Goal: Information Seeking & Learning: Understand process/instructions

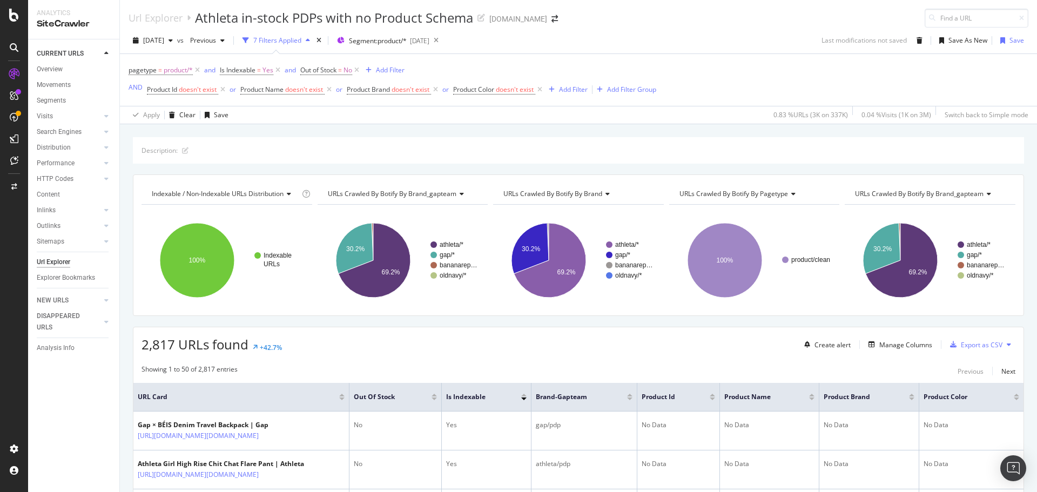
click at [717, 68] on div "pagetype = product/* and Is Indexable = Yes and Out of Stock = No Add Filter AN…" at bounding box center [579, 80] width 900 height 52
click at [733, 18] on div "Url Explorer Athleta in-stock PDPs with no Product Schema [DOMAIN_NAME]" at bounding box center [578, 14] width 917 height 28
click at [586, 33] on div "[DATE] vs Previous 7 Filters Applied Segment: product/* [DATE] Last modificatio…" at bounding box center [578, 43] width 917 height 22
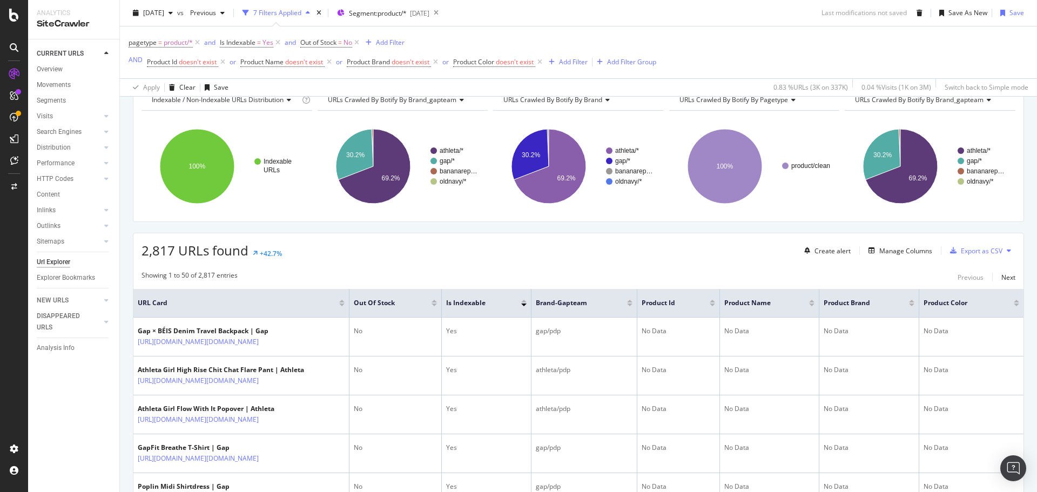
scroll to position [108, 0]
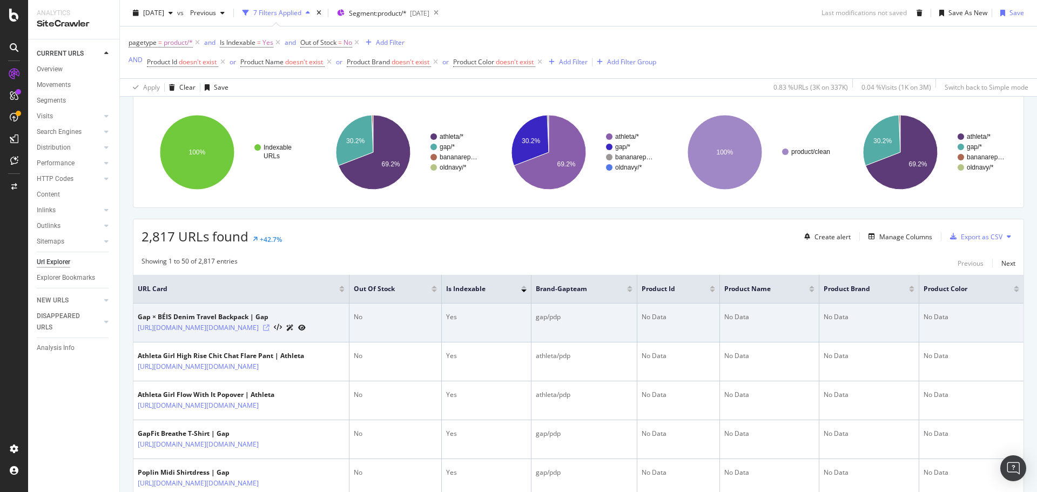
click at [270, 331] on icon at bounding box center [266, 328] width 6 height 6
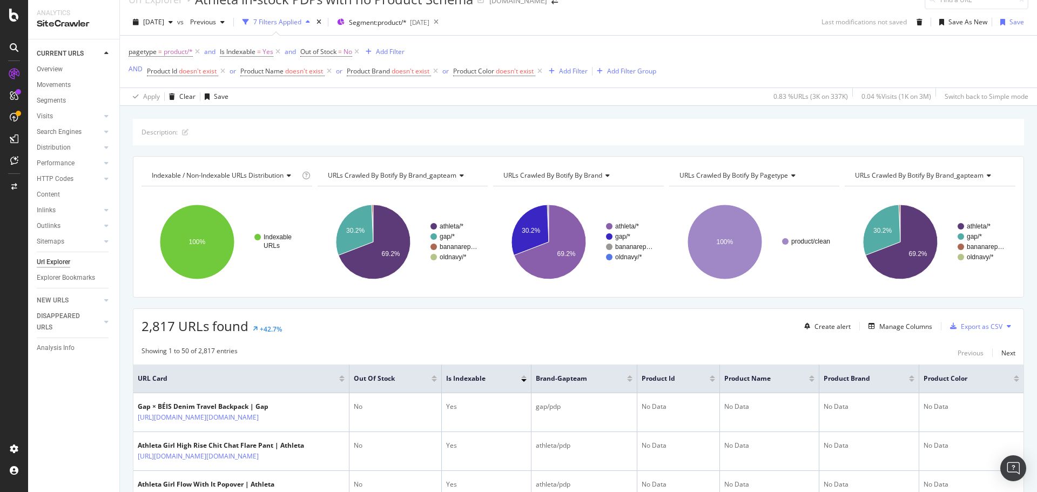
scroll to position [0, 0]
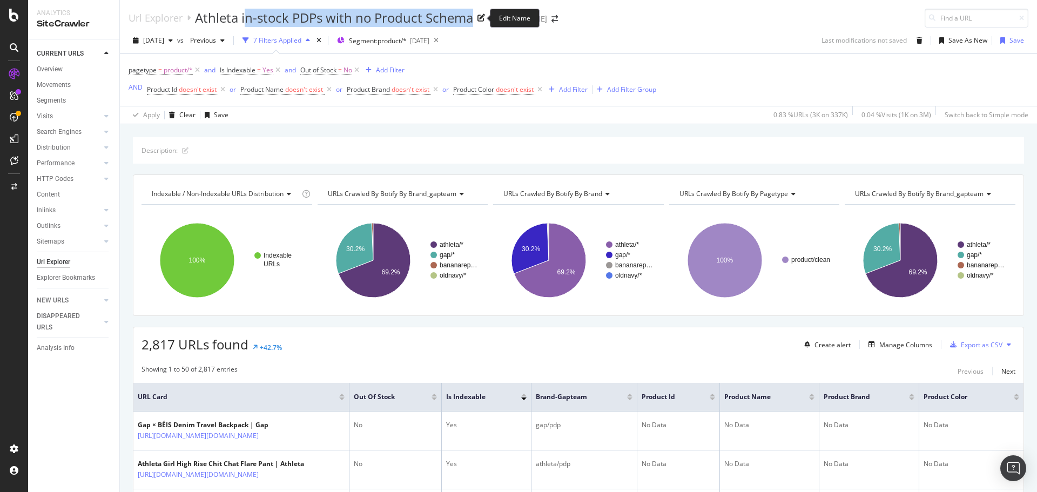
drag, startPoint x: 244, startPoint y: 19, endPoint x: 472, endPoint y: 24, distance: 228.0
click at [472, 24] on div "Athleta in-stock PDPs with no Product Schema" at bounding box center [334, 18] width 278 height 18
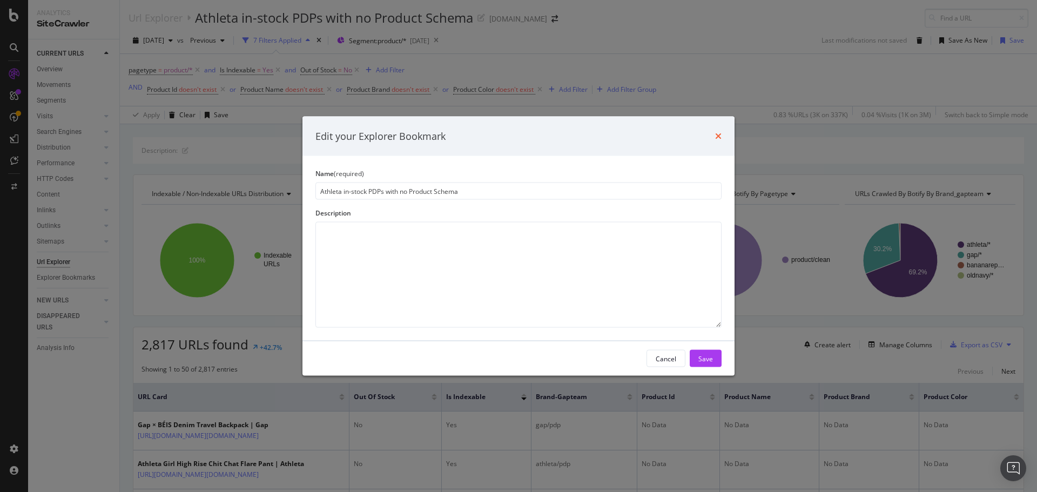
click at [716, 136] on icon "times" at bounding box center [718, 136] width 6 height 9
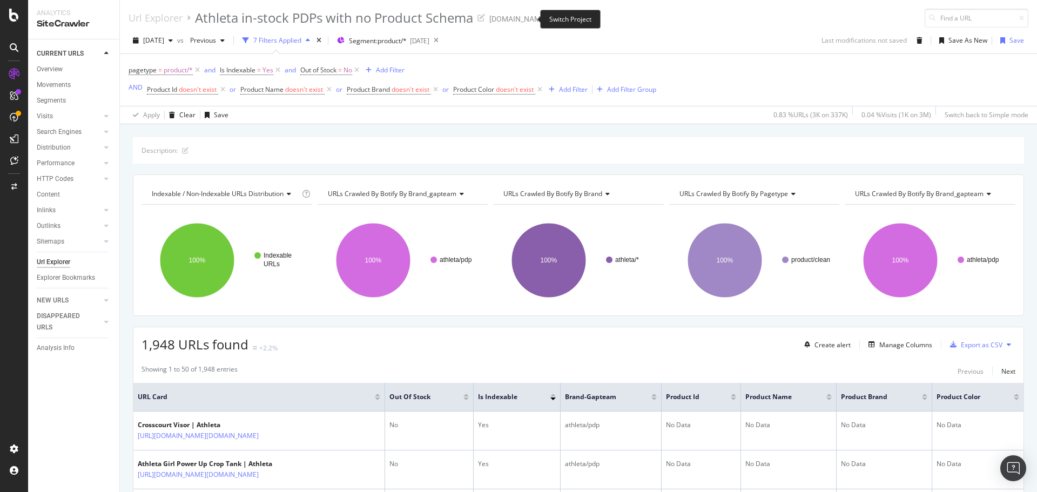
click at [552, 19] on icon "arrow-right-arrow-left" at bounding box center [555, 19] width 6 height 8
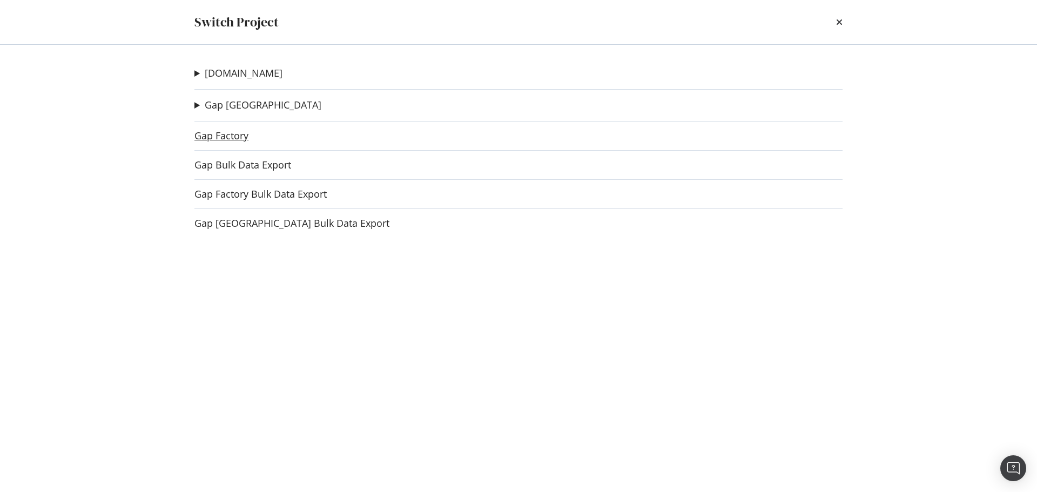
click at [234, 135] on link "Gap Factory" at bounding box center [221, 135] width 54 height 11
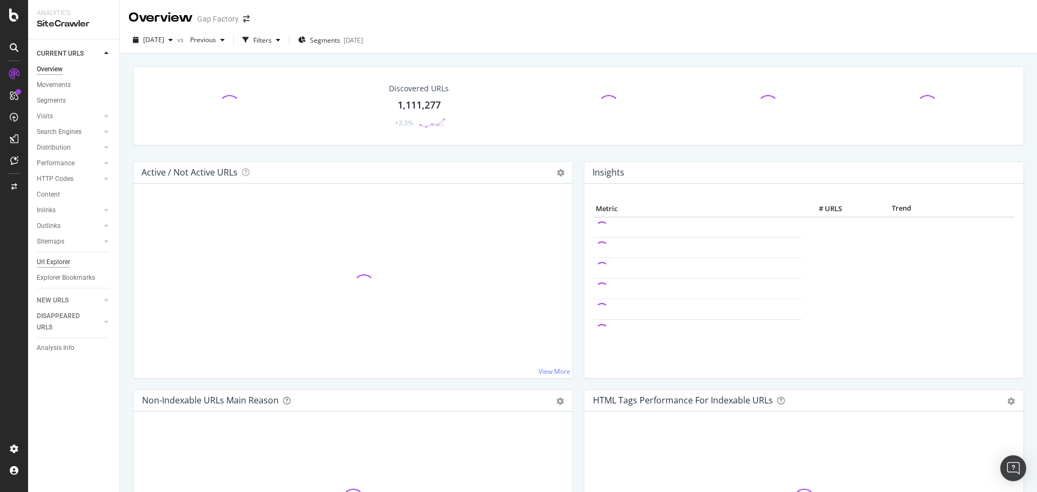
click at [62, 258] on div "Url Explorer" at bounding box center [53, 262] width 33 height 11
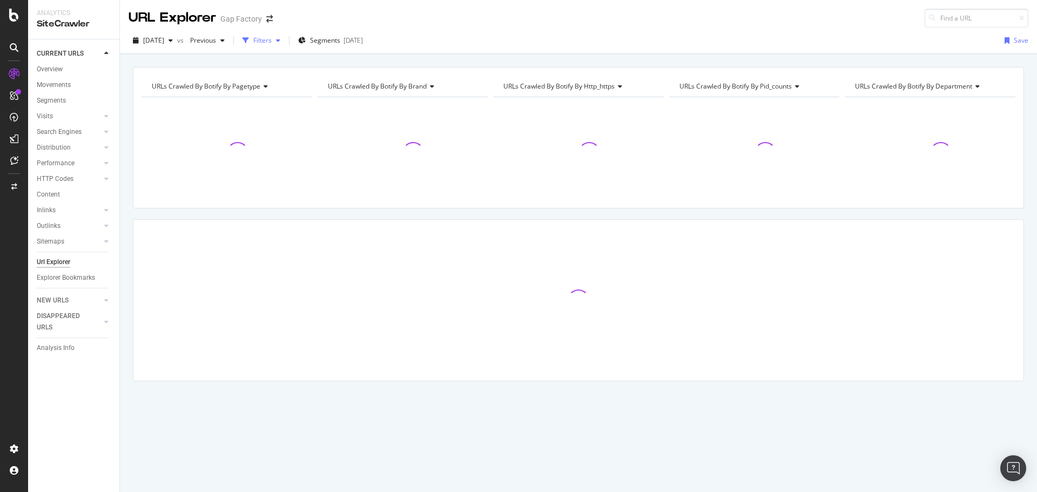
click at [253, 35] on div "button" at bounding box center [245, 40] width 15 height 15
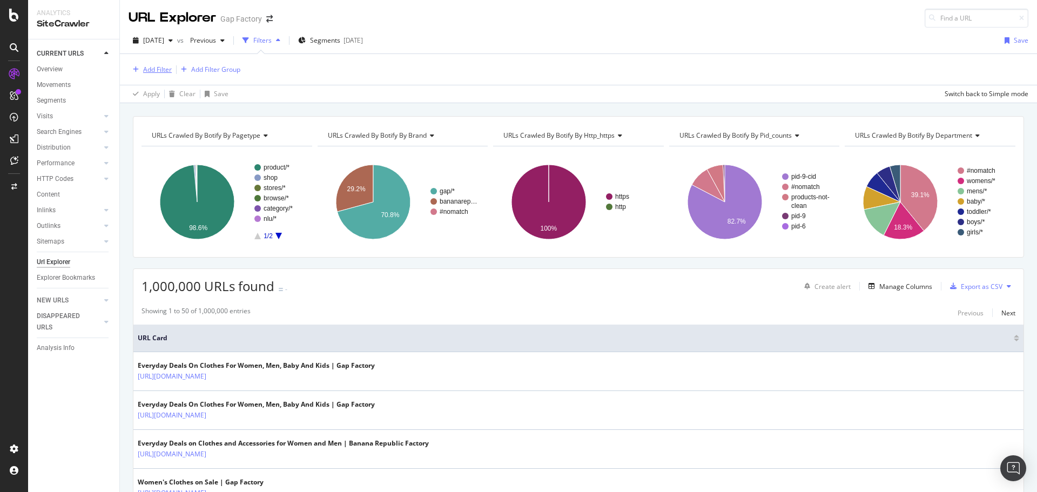
click at [147, 66] on div "Add Filter" at bounding box center [157, 69] width 29 height 9
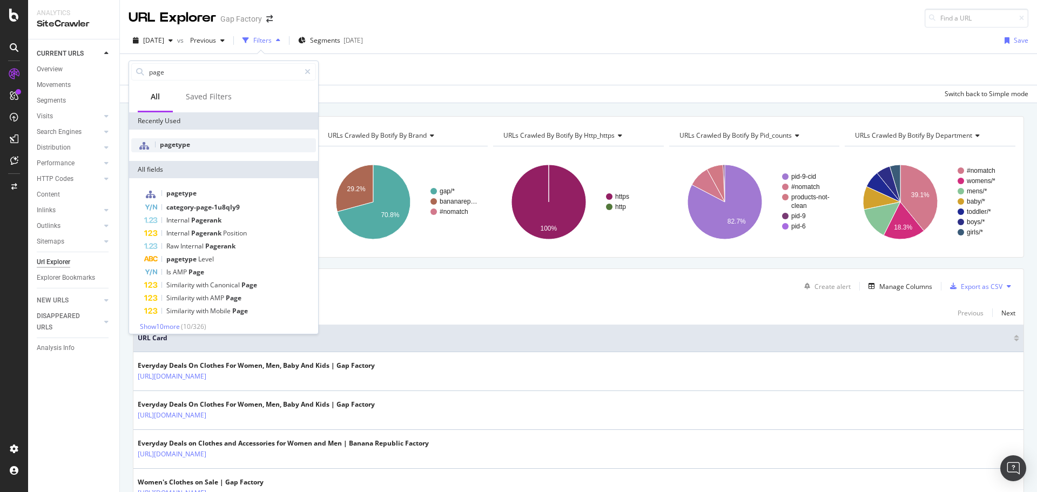
type input "page"
click at [195, 147] on div "pagetype" at bounding box center [223, 145] width 185 height 14
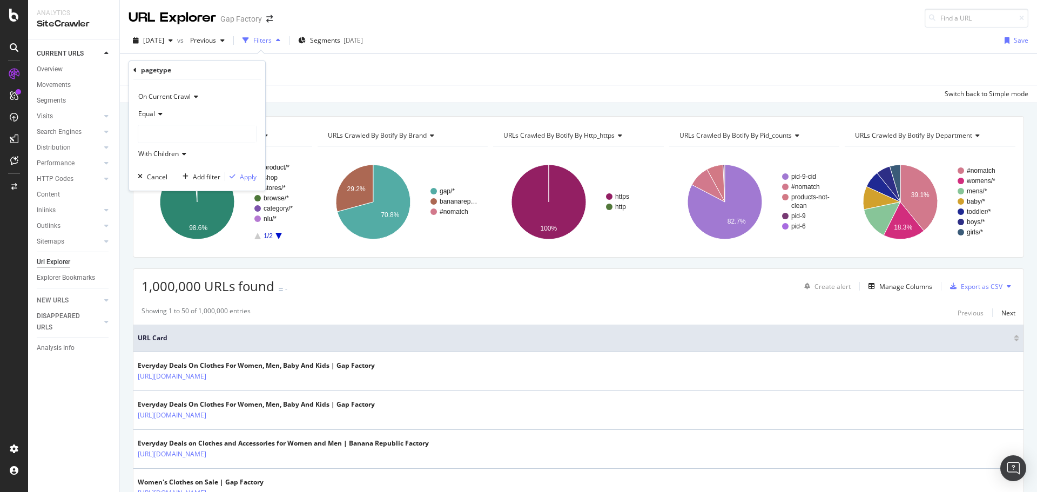
click at [164, 126] on div at bounding box center [197, 133] width 118 height 17
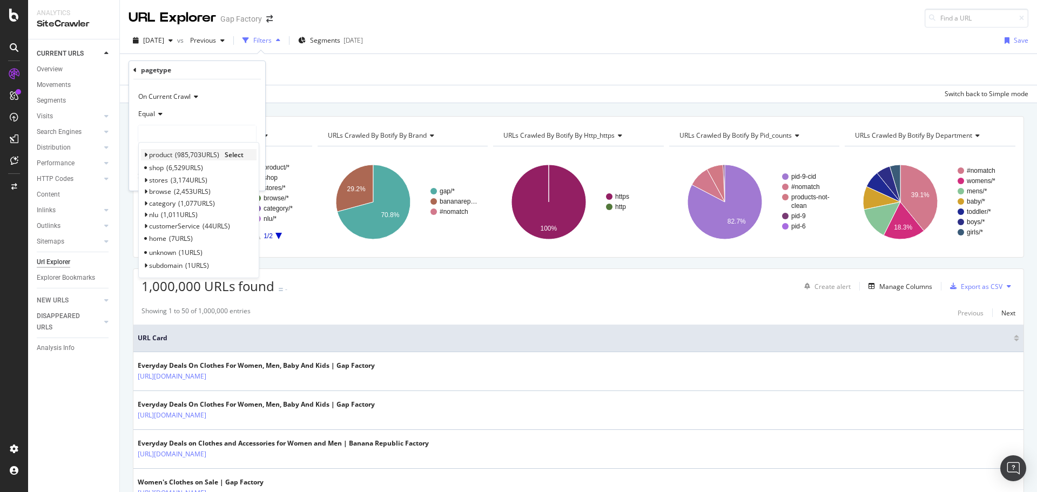
click at [163, 153] on span "product" at bounding box center [160, 154] width 23 height 9
click at [230, 155] on span "Select" at bounding box center [234, 154] width 19 height 9
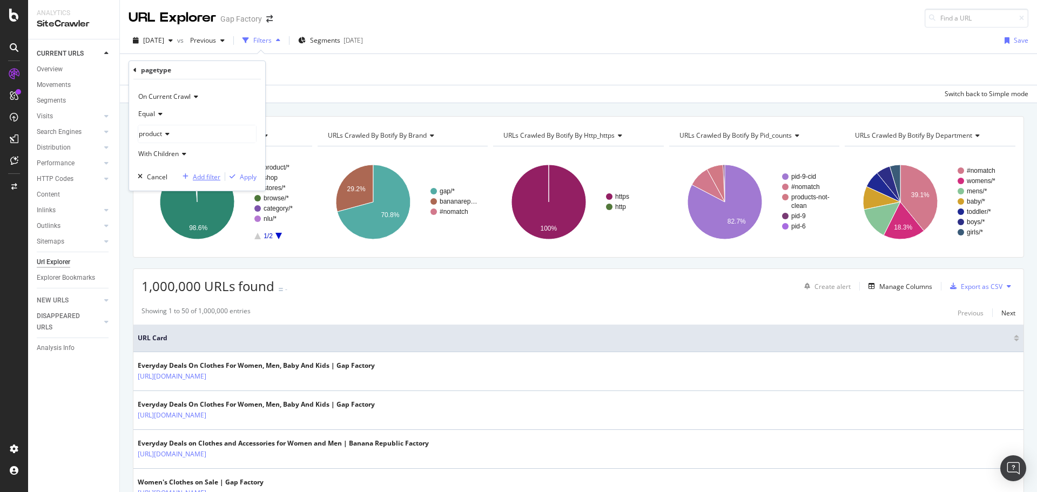
click at [206, 175] on div "Add filter" at bounding box center [207, 176] width 28 height 9
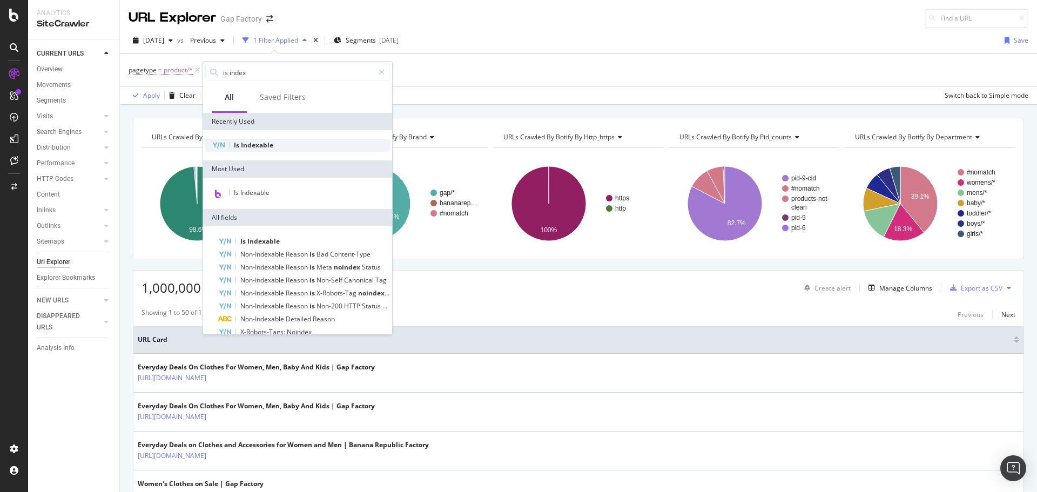
type input "is index"
click at [270, 149] on span "Indexable" at bounding box center [257, 144] width 32 height 9
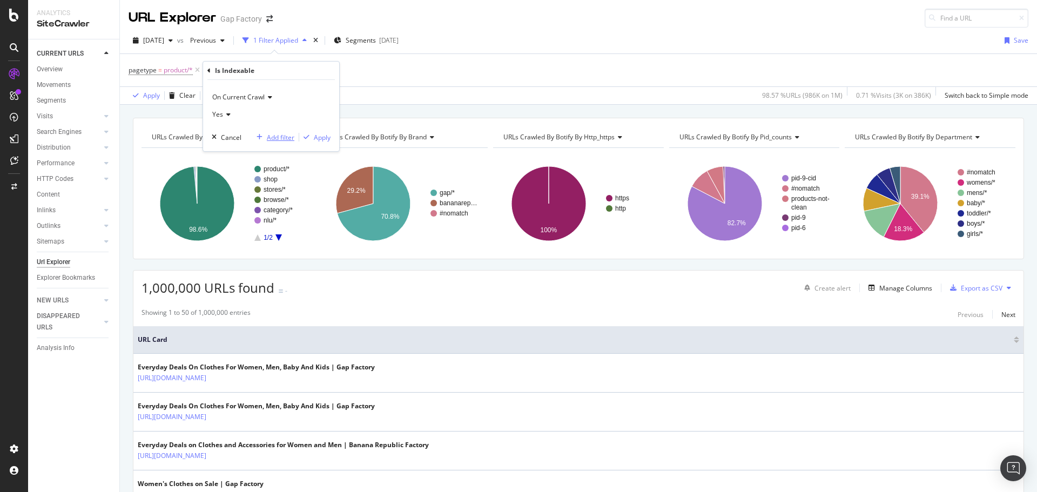
click at [281, 136] on div "Add filter" at bounding box center [281, 137] width 28 height 9
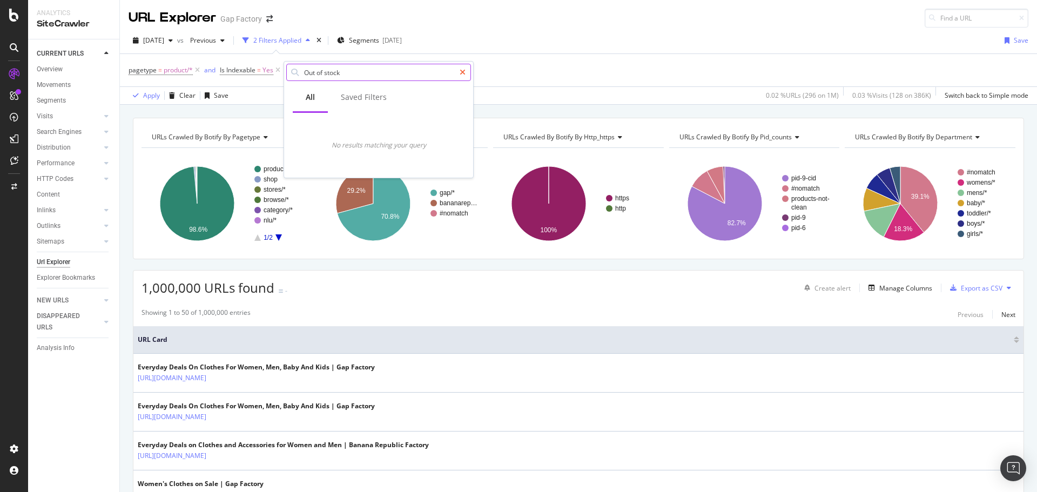
type input "Out of stock"
click at [465, 73] on icon at bounding box center [463, 73] width 6 height 8
click at [259, 73] on span "=" at bounding box center [259, 69] width 4 height 9
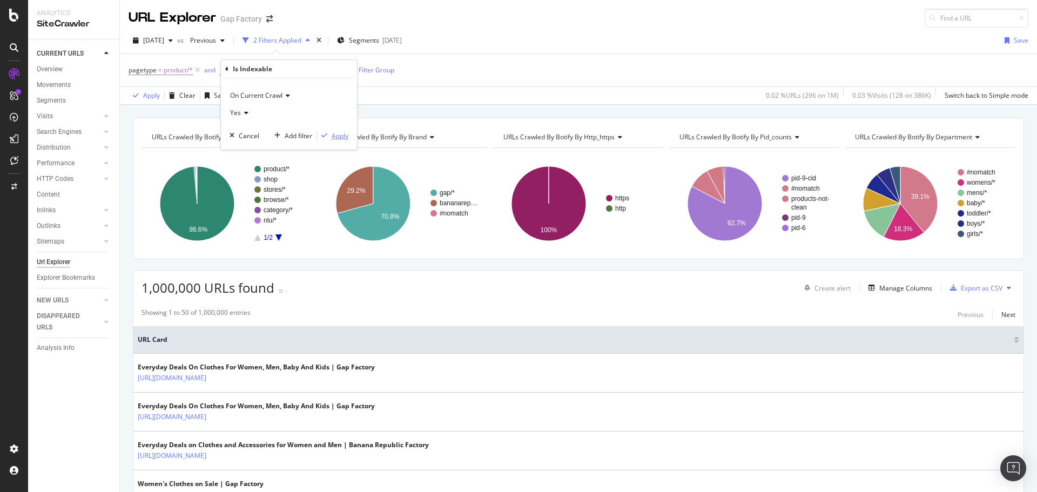
click at [339, 133] on div "Apply" at bounding box center [340, 135] width 17 height 9
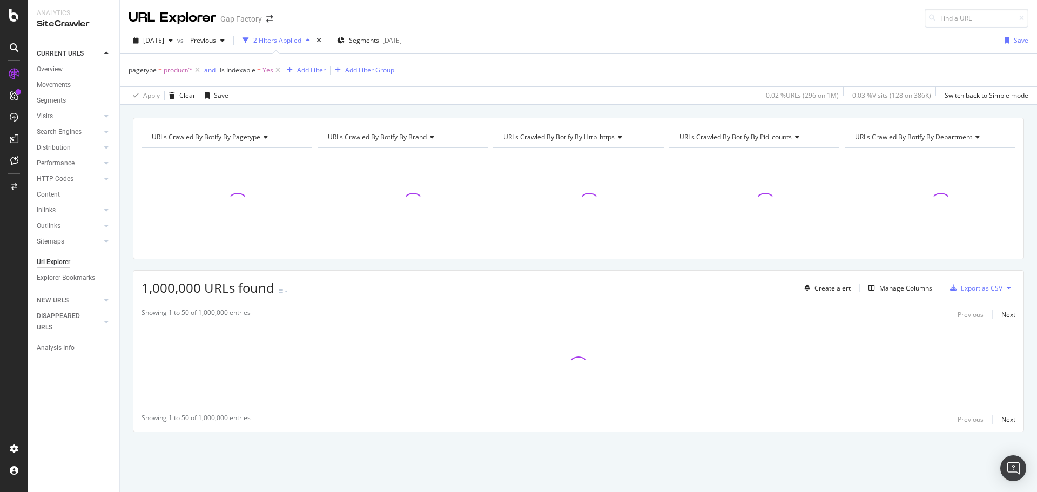
click at [373, 65] on div "Add Filter Group" at bounding box center [369, 69] width 49 height 9
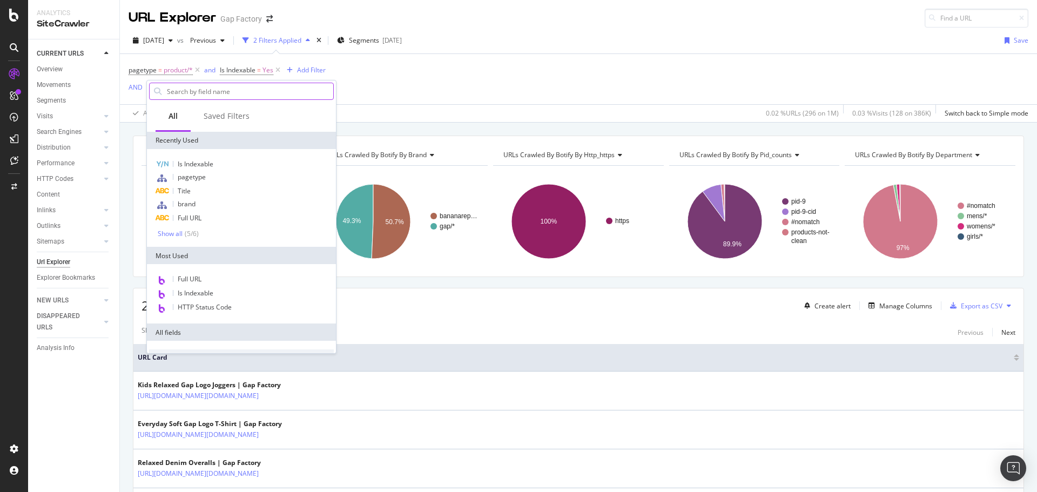
click at [194, 96] on input "text" at bounding box center [249, 91] width 167 height 16
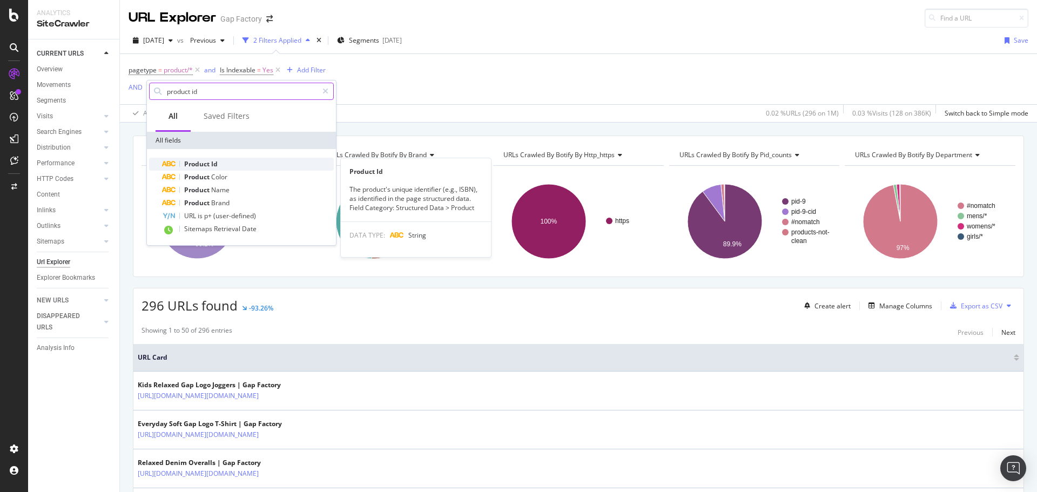
type input "product id"
click at [200, 167] on span "Product" at bounding box center [197, 163] width 27 height 9
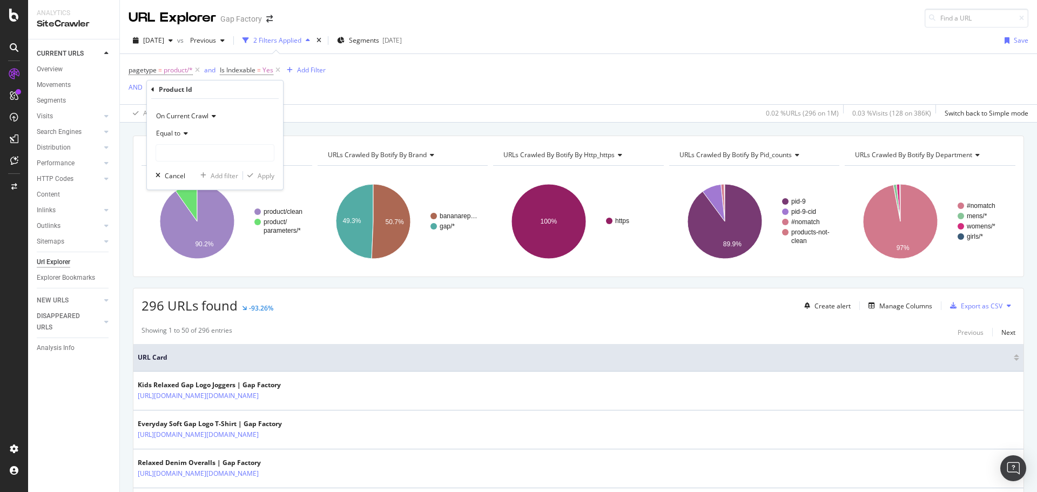
click at [179, 138] on div "Equal to" at bounding box center [215, 133] width 119 height 17
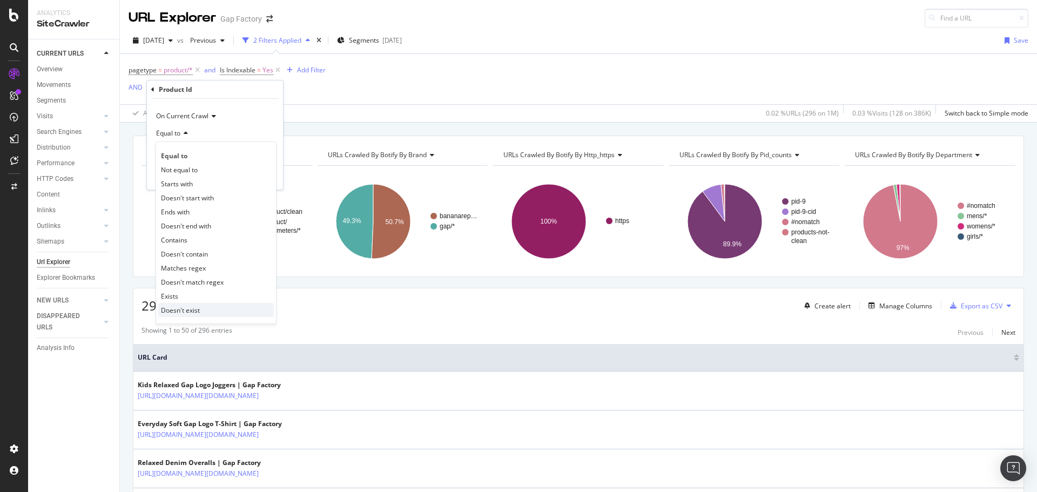
click at [191, 311] on span "Doesn't exist" at bounding box center [180, 310] width 39 height 9
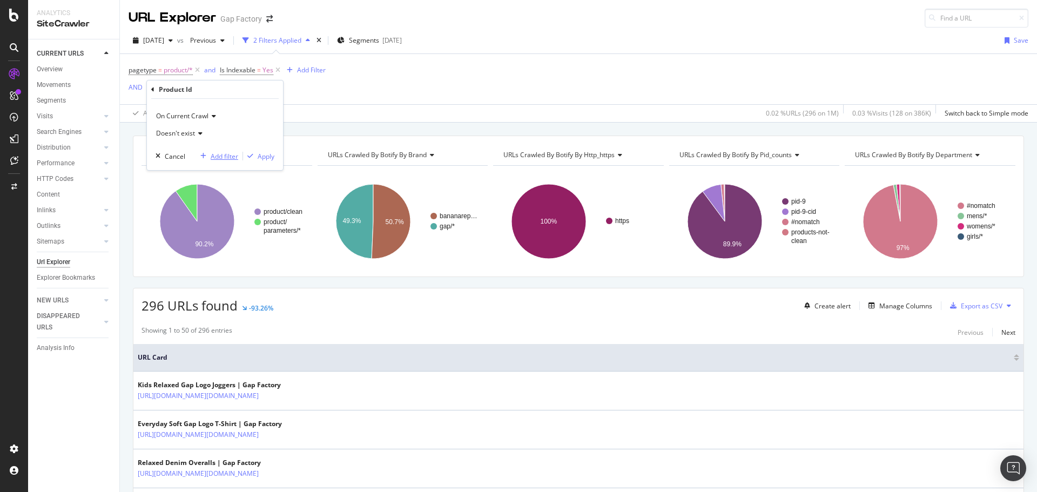
click at [233, 154] on div "Add filter" at bounding box center [225, 156] width 28 height 9
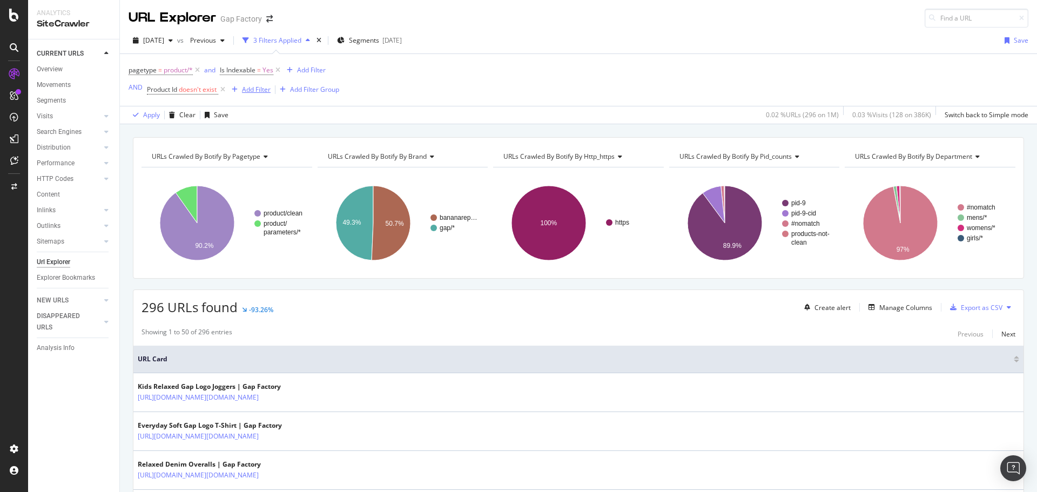
click at [248, 91] on div "Add Filter" at bounding box center [256, 89] width 29 height 9
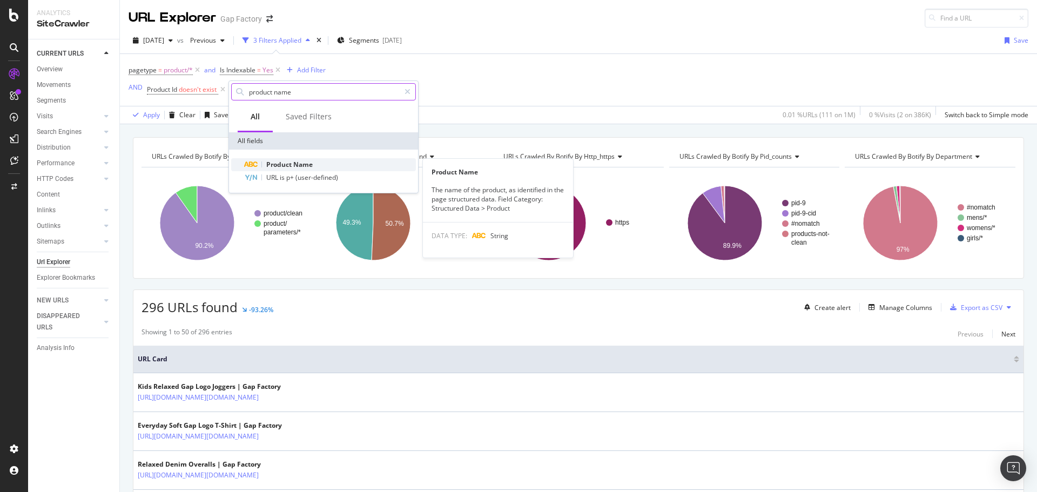
type input "product name"
click at [319, 167] on div "Product Name" at bounding box center [330, 164] width 172 height 13
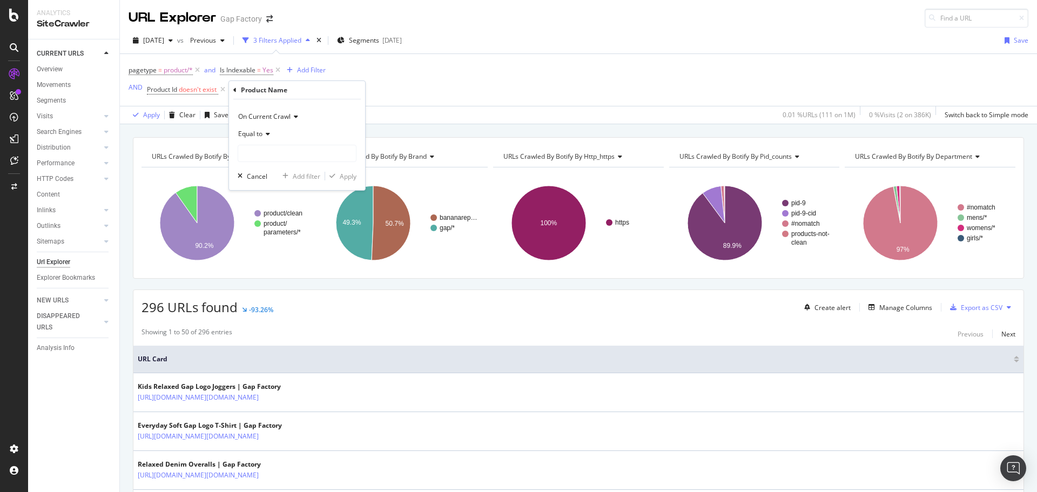
click at [261, 133] on span "Equal to" at bounding box center [250, 133] width 24 height 9
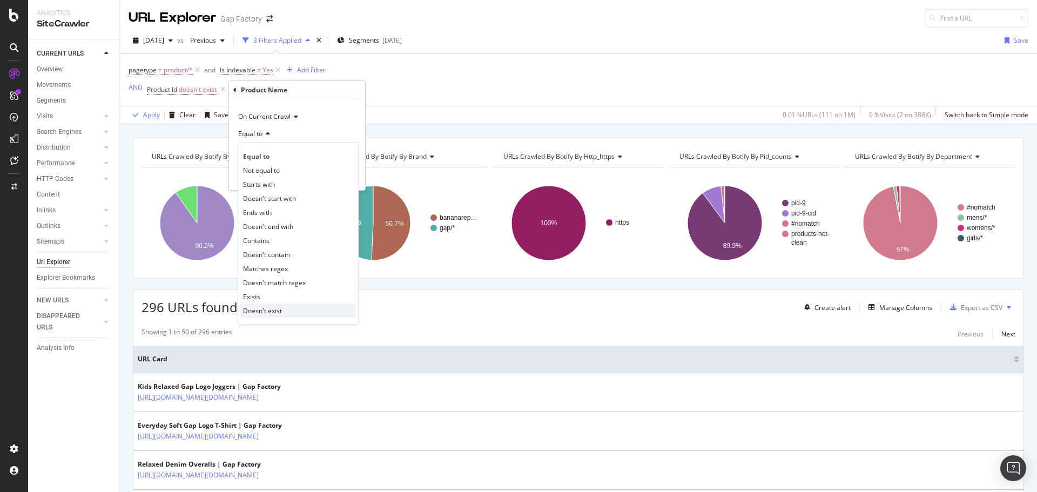
click at [269, 307] on span "Doesn't exist" at bounding box center [262, 310] width 39 height 9
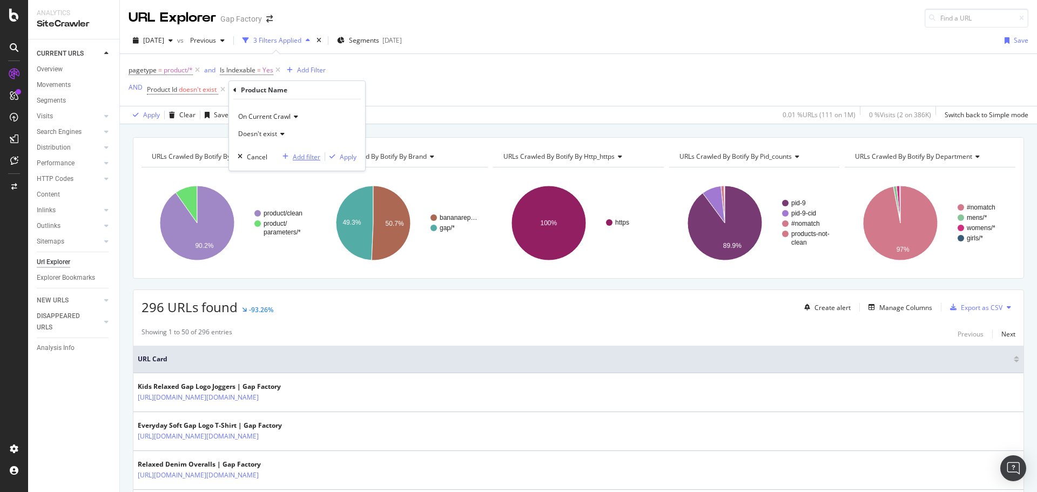
click at [318, 155] on div "Add filter" at bounding box center [307, 156] width 28 height 9
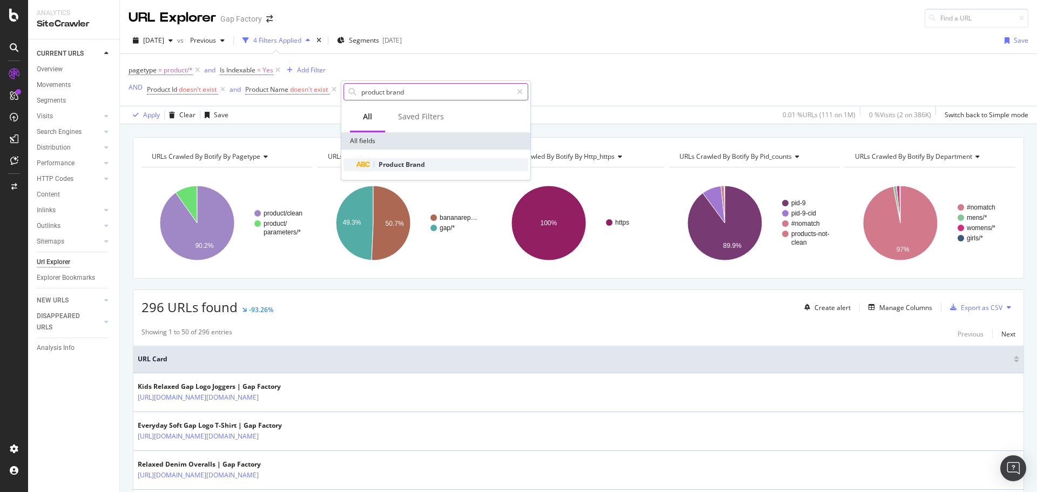
type input "product brand"
click at [408, 160] on span "Brand" at bounding box center [415, 164] width 19 height 9
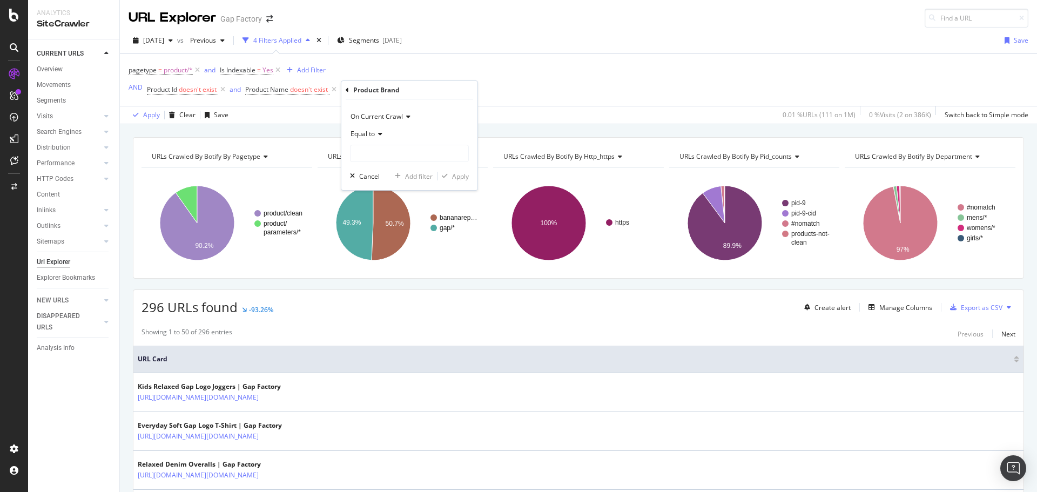
click at [376, 136] on icon at bounding box center [379, 134] width 8 height 6
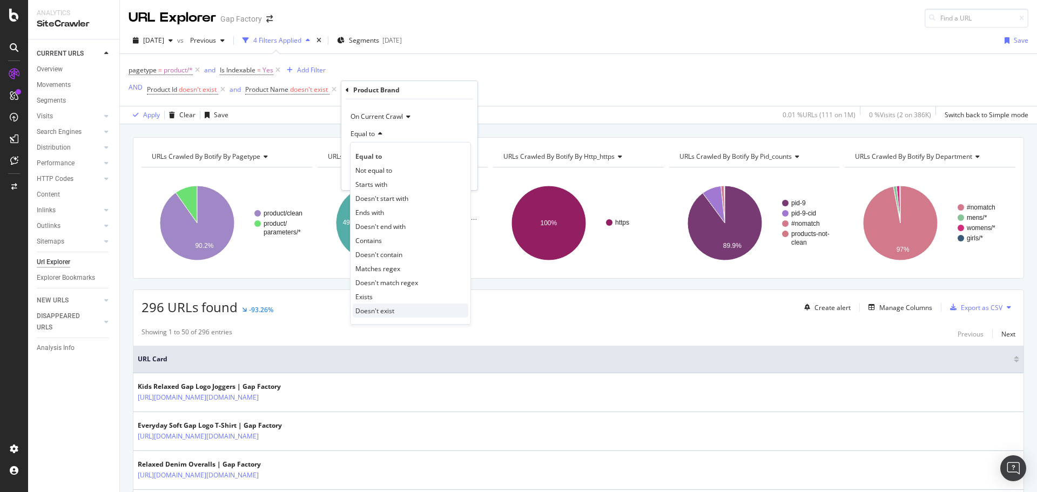
click at [374, 309] on span "Doesn't exist" at bounding box center [374, 310] width 39 height 9
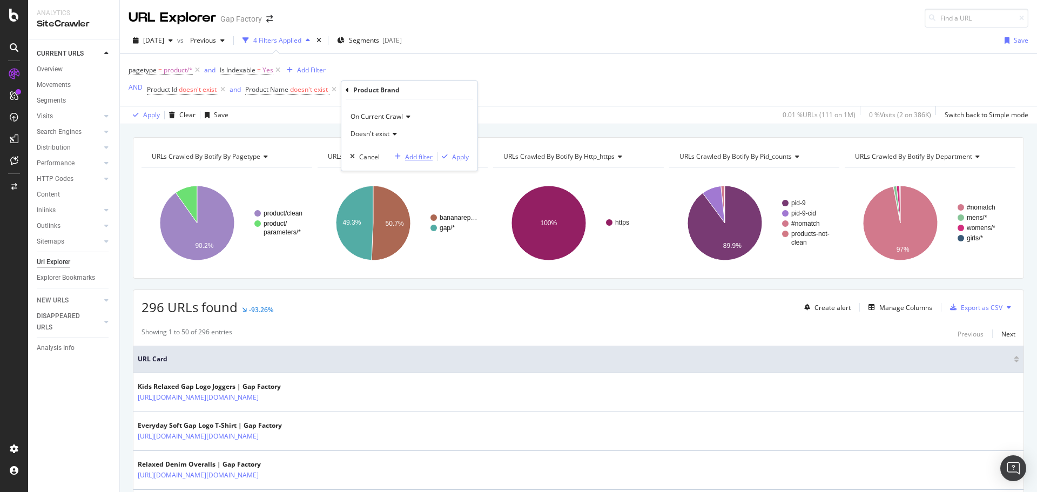
click at [411, 160] on div "Add filter" at bounding box center [419, 156] width 28 height 9
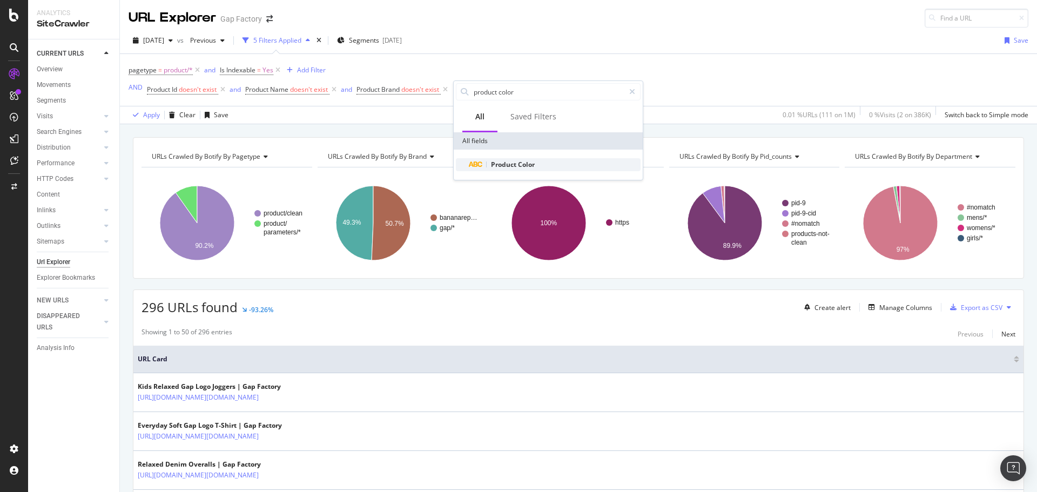
type input "product color"
click at [521, 163] on span "Color" at bounding box center [526, 164] width 17 height 9
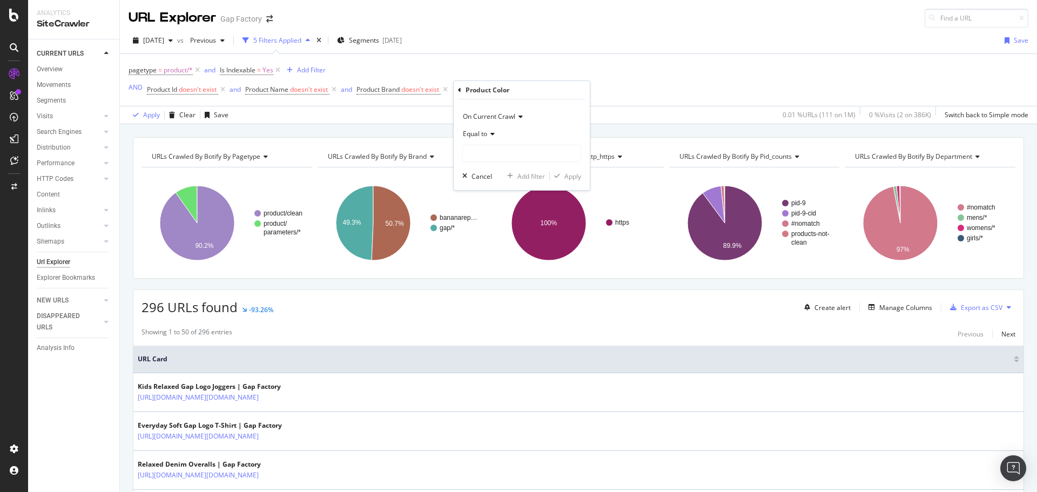
click at [490, 133] on icon at bounding box center [491, 134] width 8 height 6
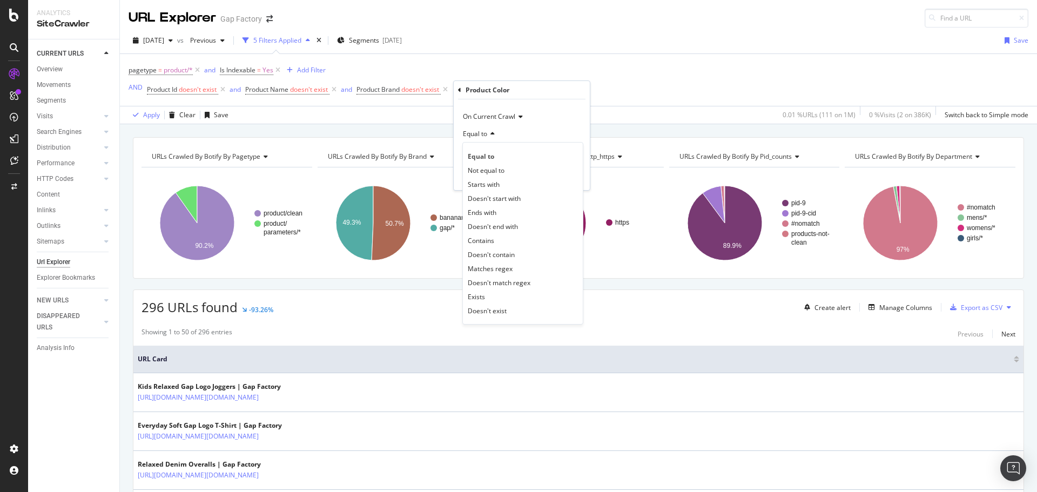
click at [487, 310] on span "Doesn't exist" at bounding box center [487, 310] width 39 height 9
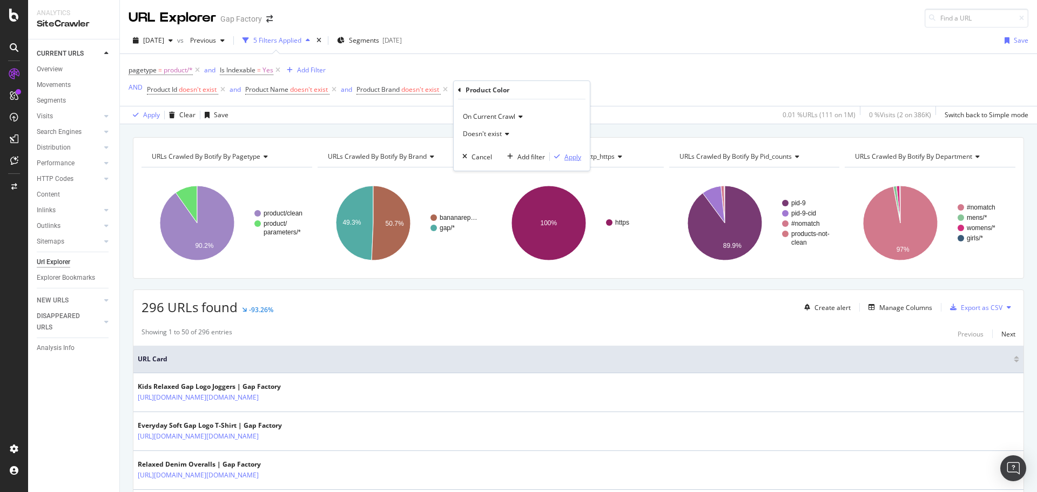
click at [565, 157] on div "Apply" at bounding box center [573, 156] width 17 height 9
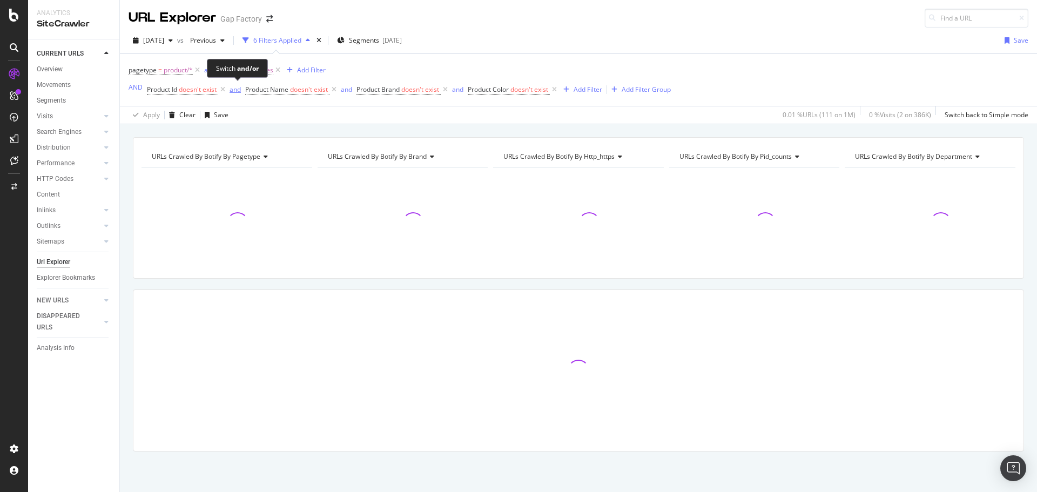
click at [233, 89] on div "and" at bounding box center [235, 89] width 11 height 9
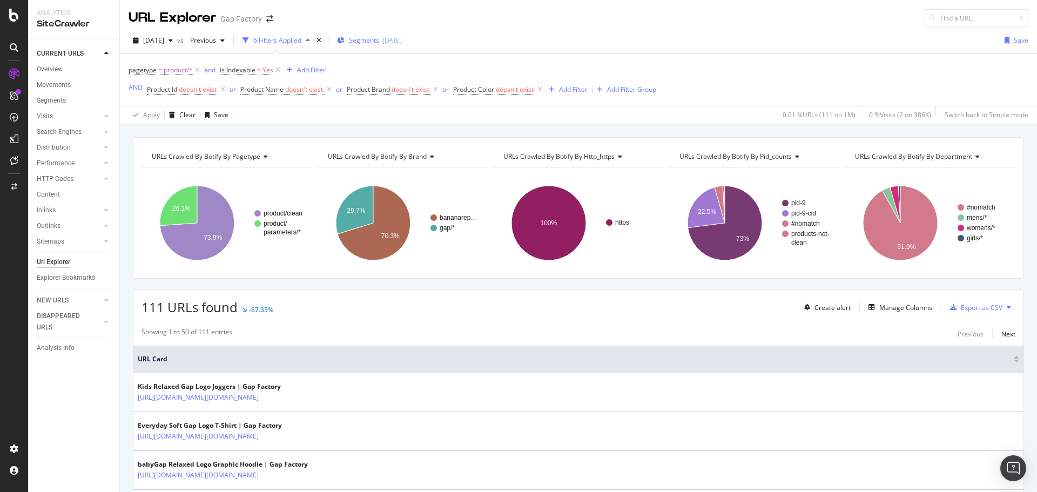
click at [379, 41] on span "Segments" at bounding box center [364, 40] width 30 height 9
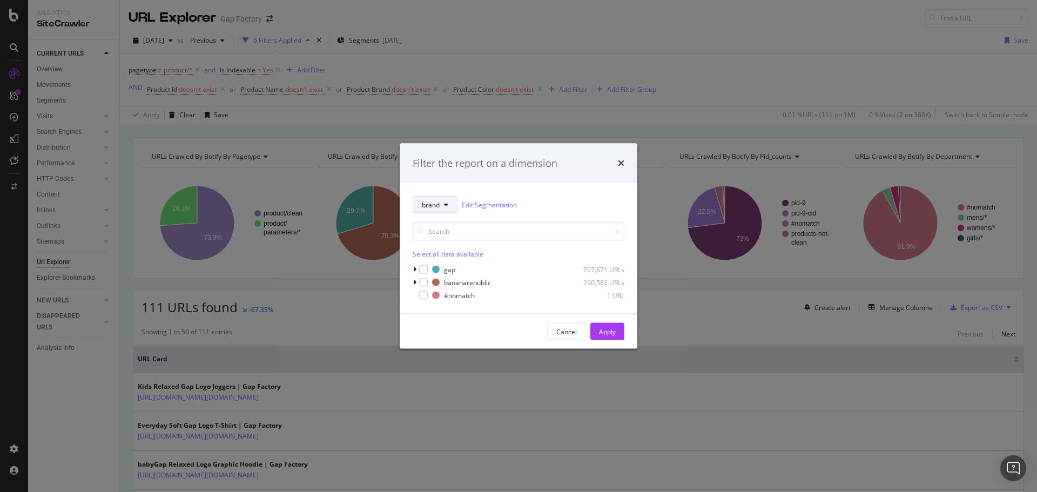
click at [434, 210] on button "brand" at bounding box center [435, 204] width 45 height 17
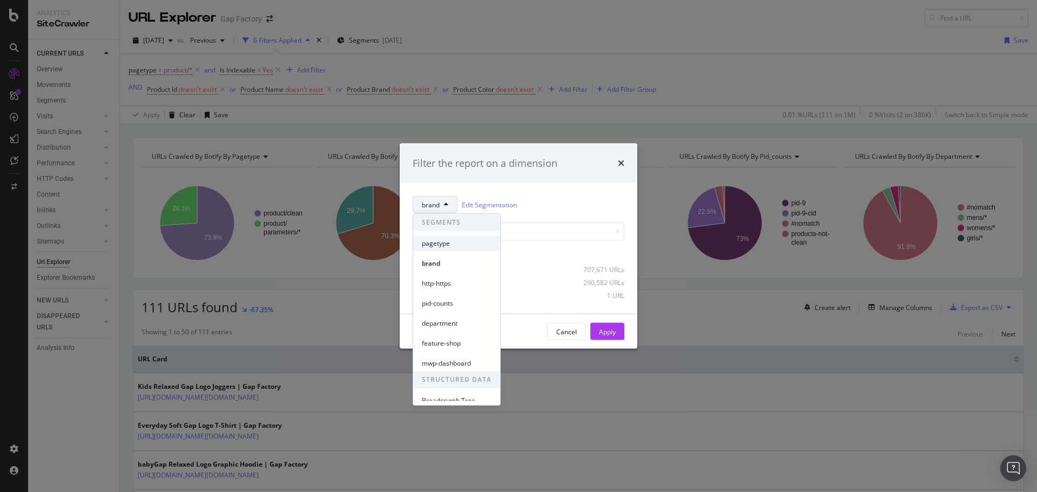
click at [446, 244] on span "pagetype" at bounding box center [457, 244] width 70 height 10
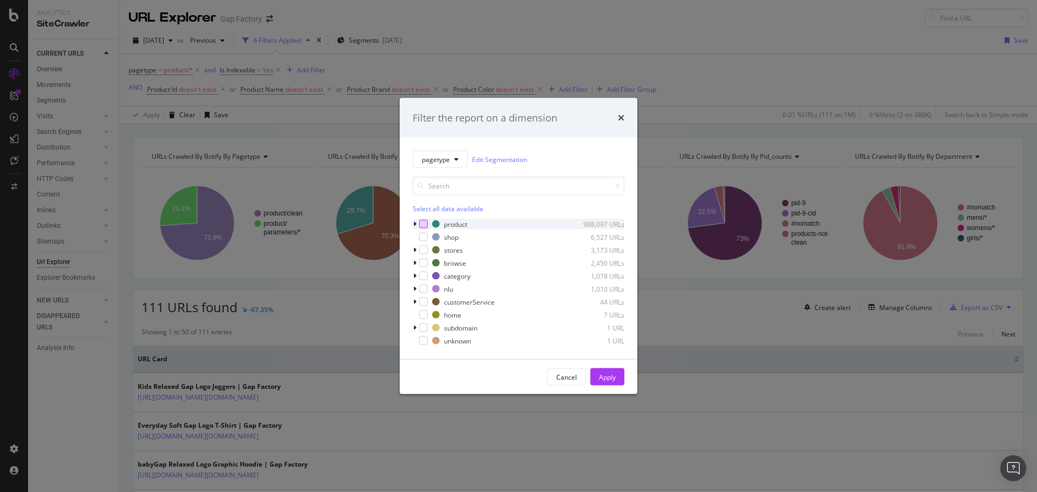
click at [426, 222] on div "modal" at bounding box center [423, 224] width 9 height 9
click at [610, 379] on div "Apply" at bounding box center [607, 376] width 17 height 9
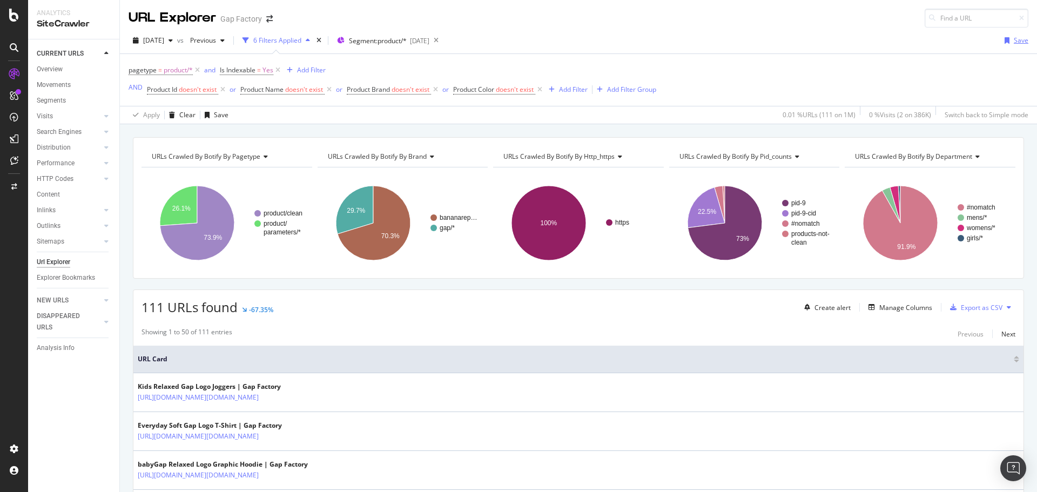
click at [1014, 42] on div "Save" at bounding box center [1021, 40] width 15 height 9
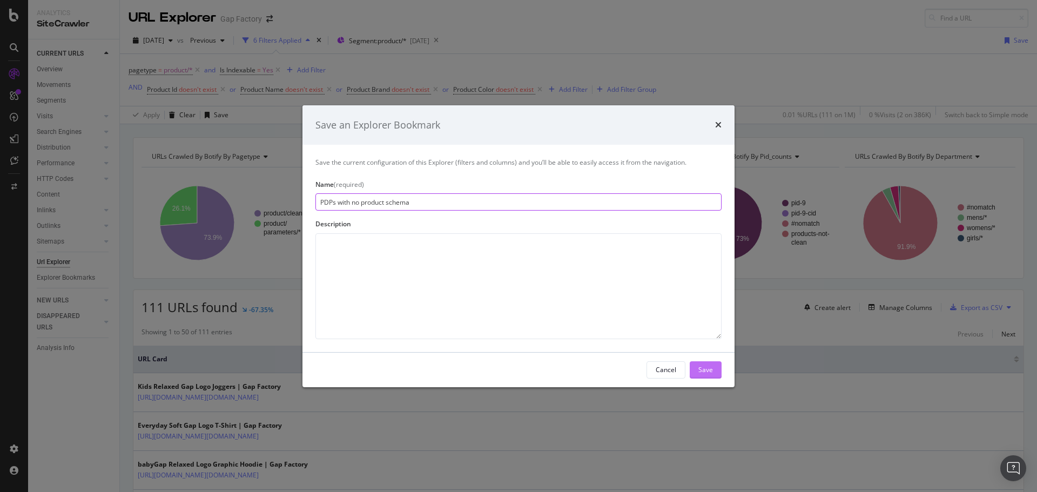
type input "PDPs with no product schema"
click at [711, 370] on div "Save" at bounding box center [706, 369] width 15 height 9
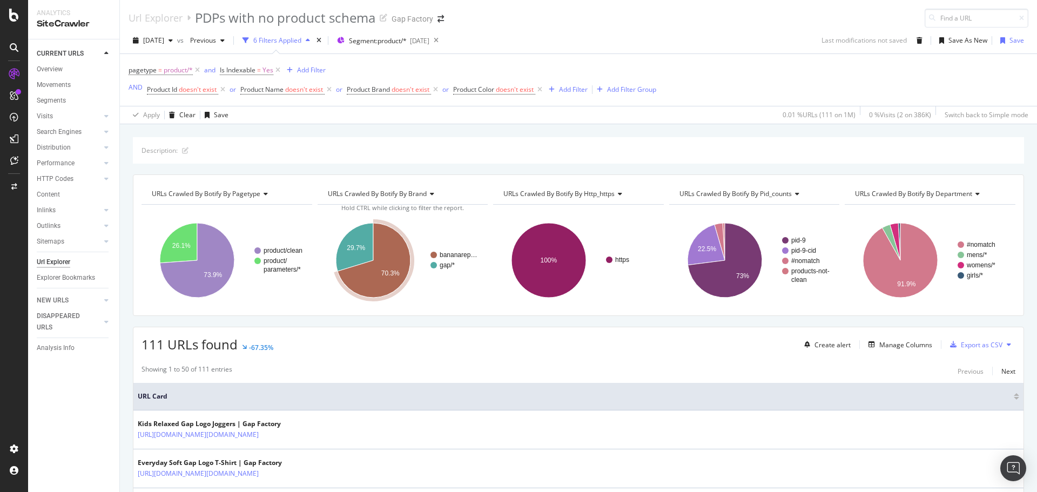
drag, startPoint x: 67, startPoint y: 259, endPoint x: 136, endPoint y: 259, distance: 69.2
click at [67, 260] on div "Url Explorer" at bounding box center [53, 262] width 33 height 11
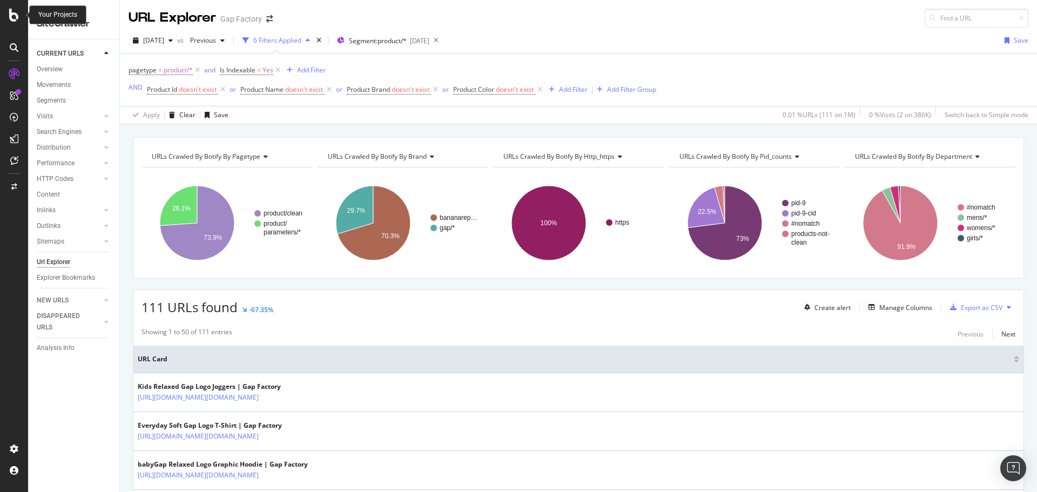
click at [9, 17] on div at bounding box center [14, 15] width 26 height 13
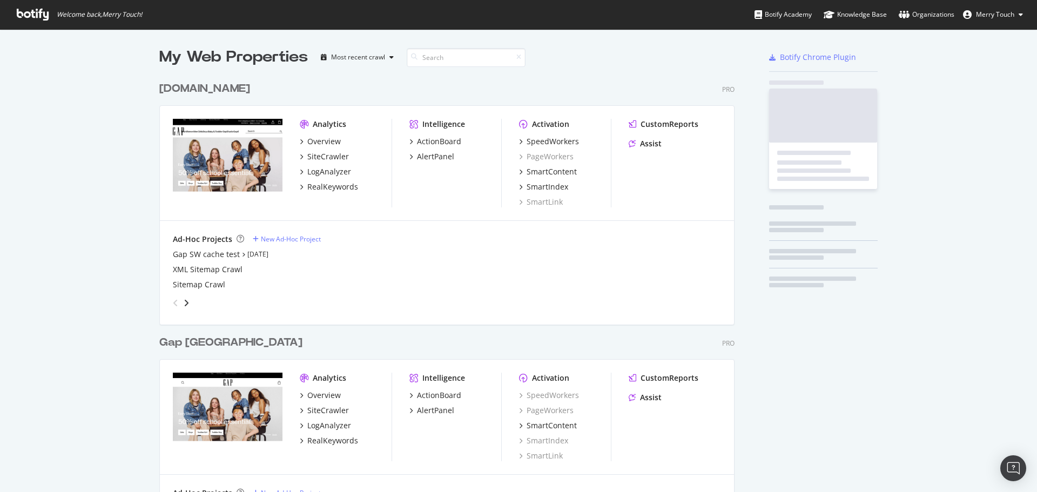
scroll to position [1237, 576]
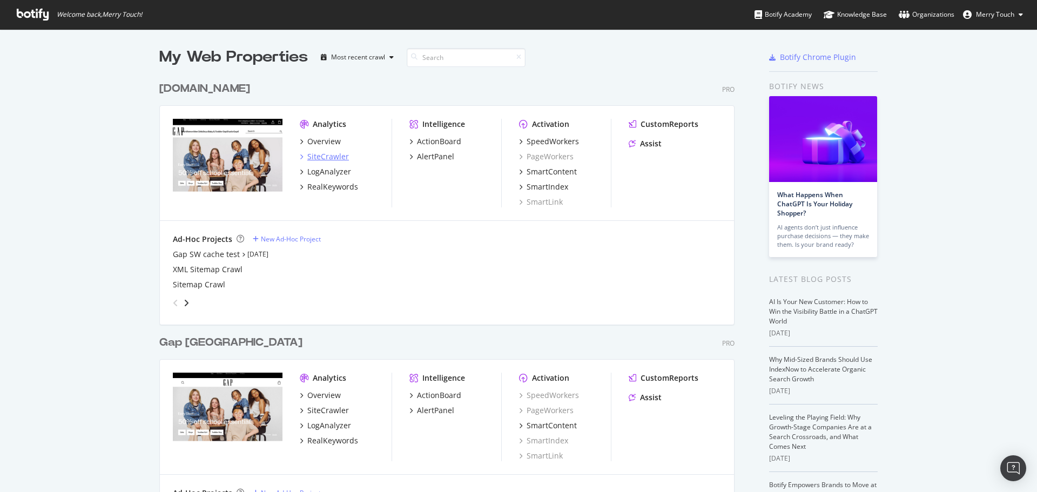
click at [314, 158] on div "SiteCrawler" at bounding box center [328, 156] width 42 height 11
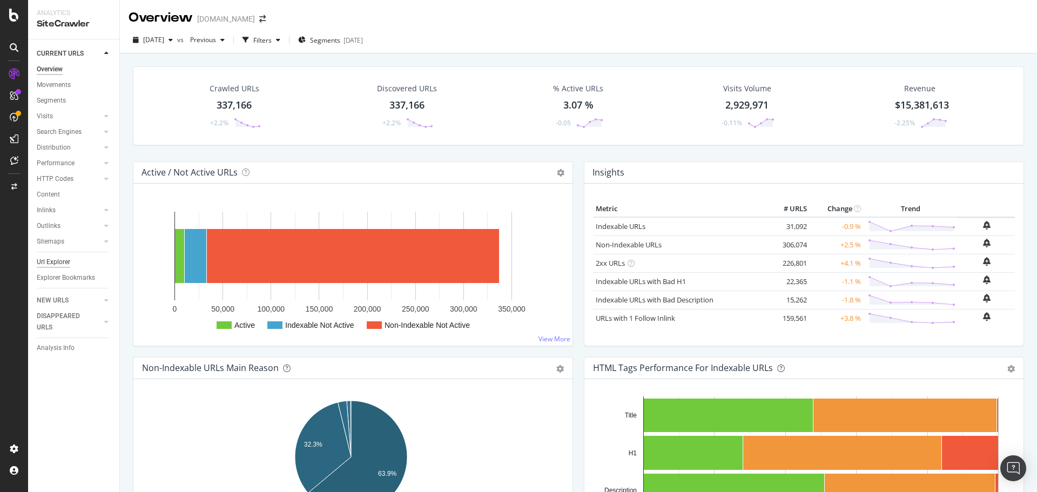
click at [69, 257] on div "Url Explorer" at bounding box center [53, 262] width 33 height 11
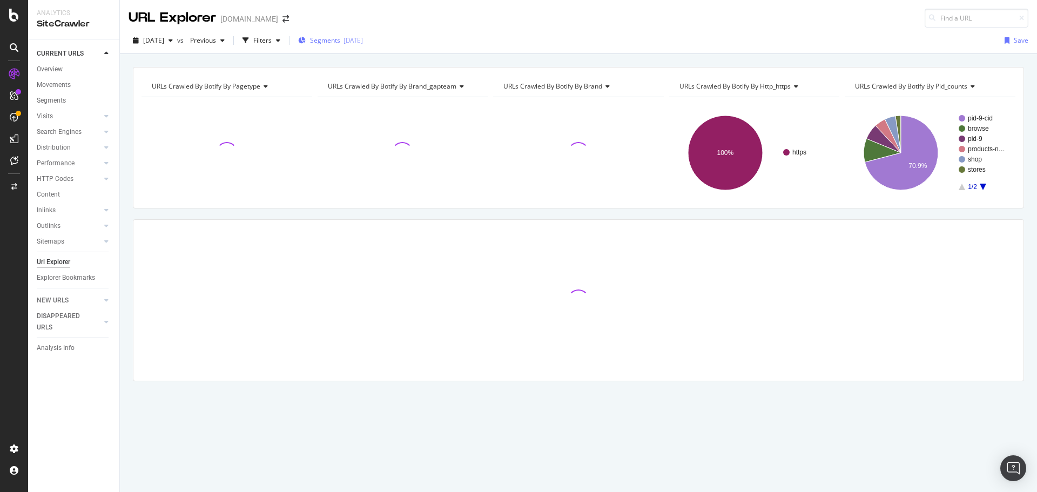
click at [340, 36] on span "Segments" at bounding box center [325, 40] width 30 height 9
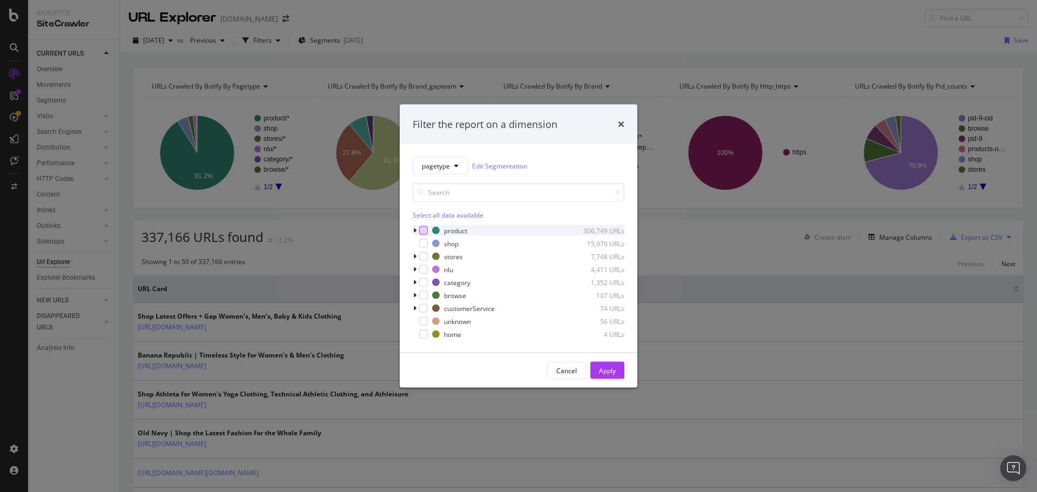
click at [427, 228] on div "modal" at bounding box center [423, 230] width 9 height 9
click at [614, 374] on div "Apply" at bounding box center [607, 370] width 17 height 9
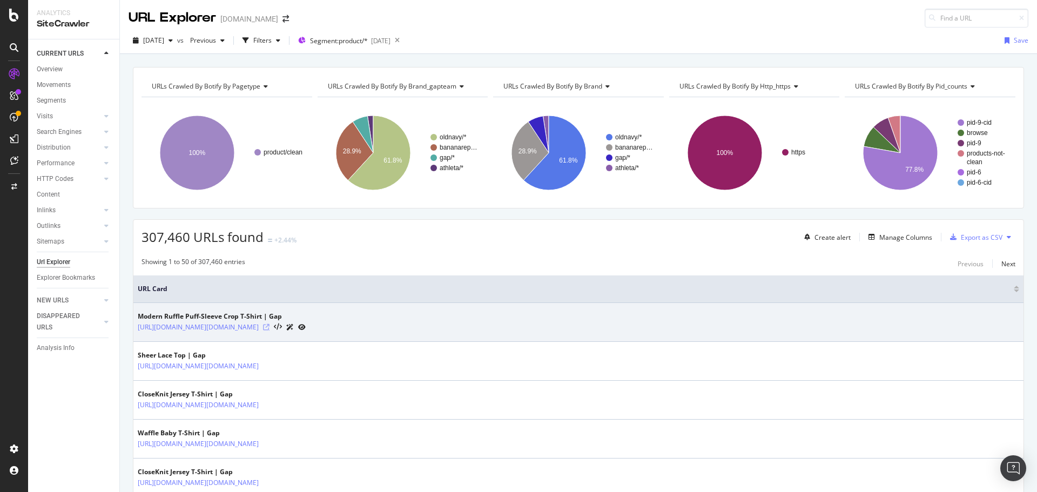
click at [270, 326] on icon at bounding box center [266, 327] width 6 height 6
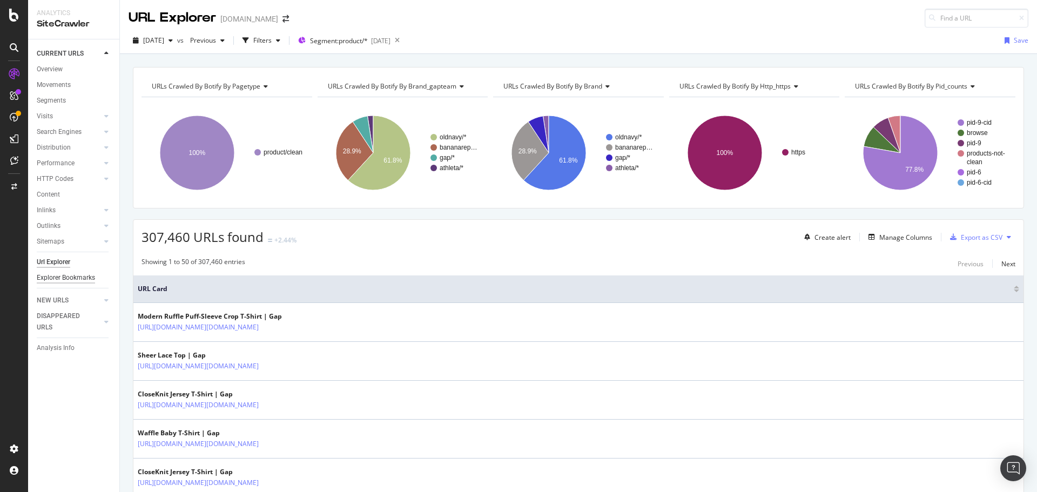
click at [86, 276] on div "Explorer Bookmarks" at bounding box center [66, 277] width 58 height 11
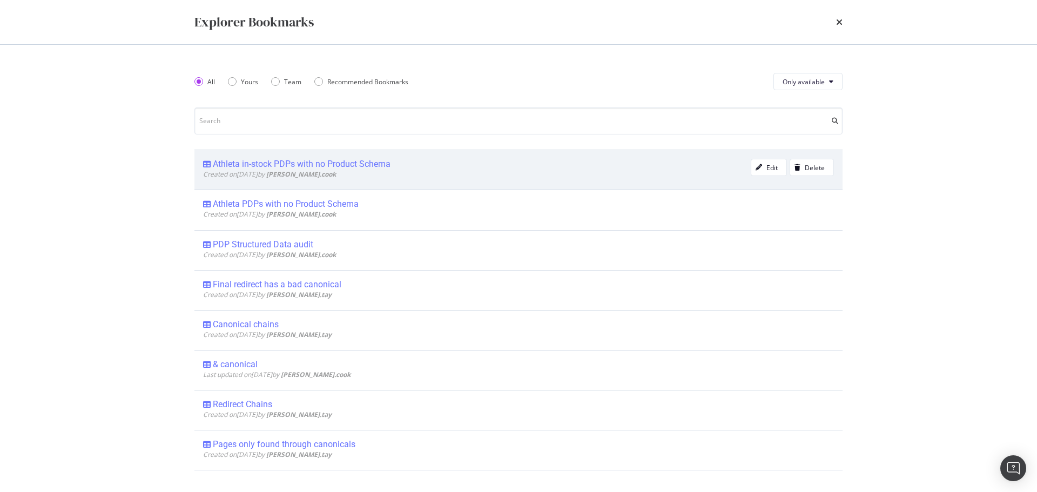
click at [305, 161] on div "Athleta in-stock PDPs with no Product Schema" at bounding box center [302, 164] width 178 height 11
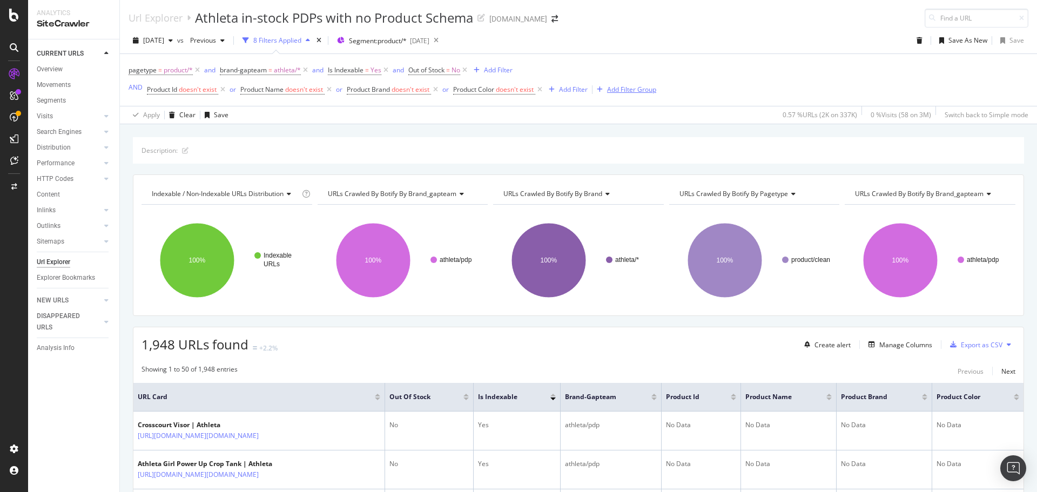
click at [639, 93] on div "Add Filter Group" at bounding box center [631, 89] width 49 height 9
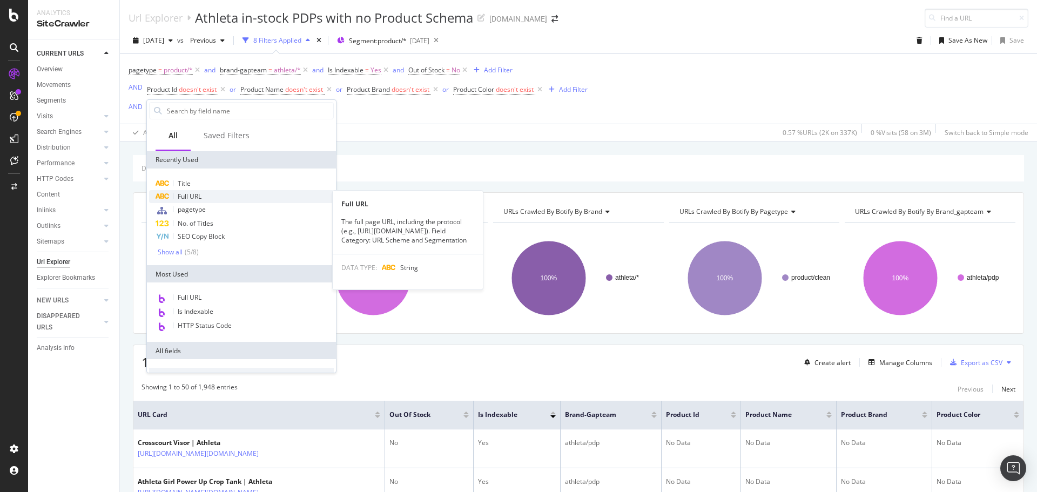
click at [189, 193] on span "Full URL" at bounding box center [190, 196] width 24 height 9
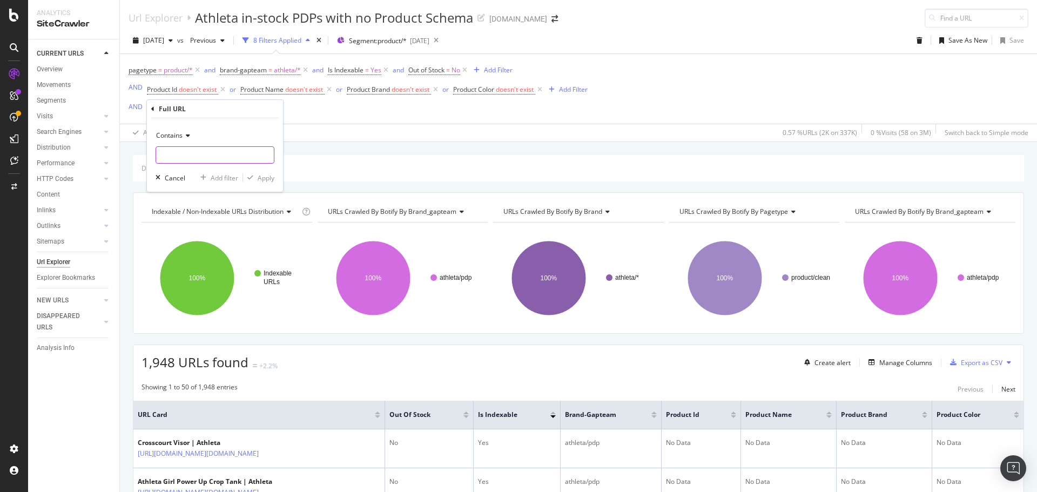
click at [187, 153] on input "text" at bounding box center [215, 154] width 118 height 17
paste input "823342012"
type input "823342012"
click at [260, 176] on div "Apply" at bounding box center [266, 177] width 17 height 9
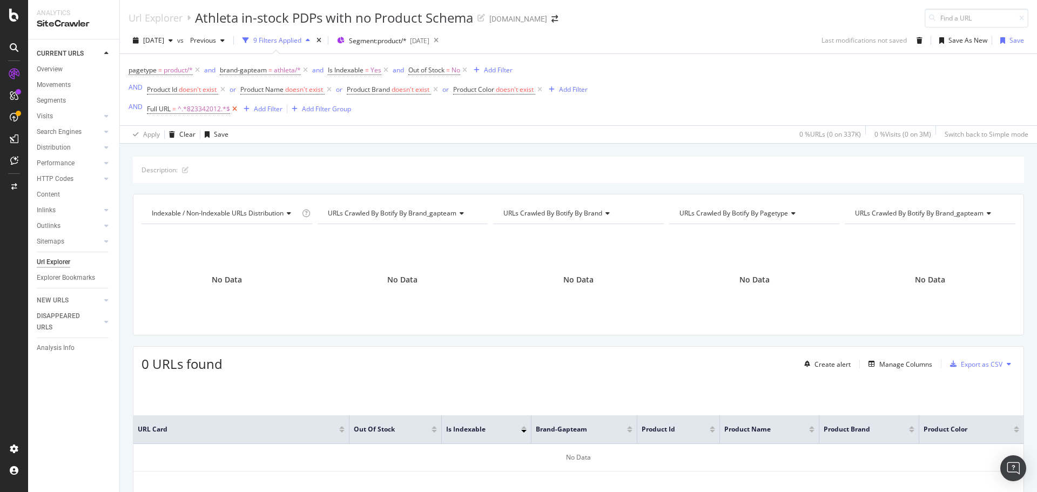
click at [236, 108] on icon at bounding box center [234, 109] width 9 height 11
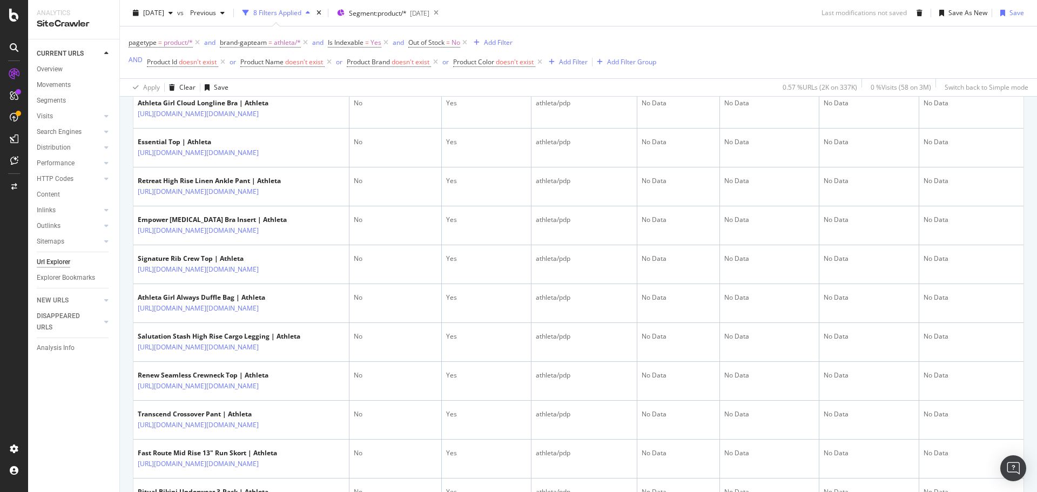
scroll to position [1134, 0]
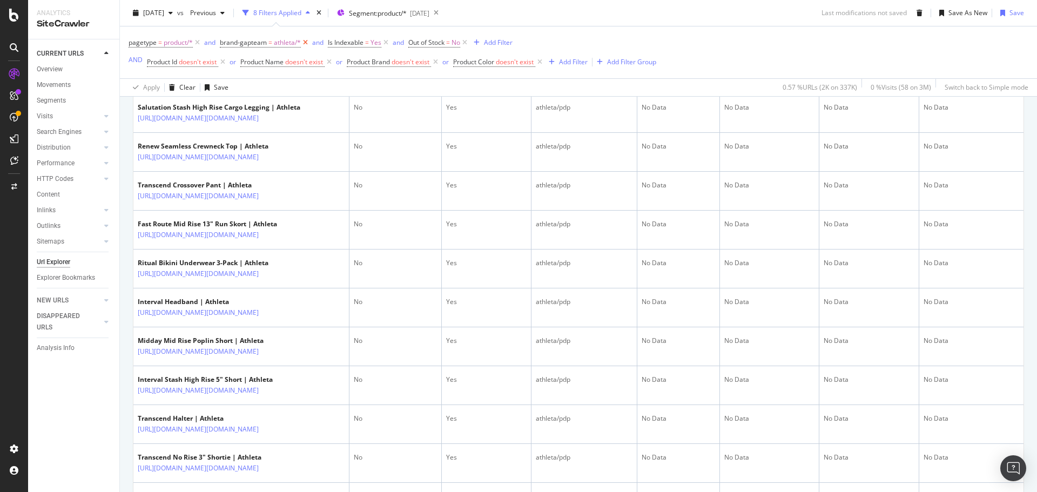
click at [306, 42] on icon at bounding box center [305, 42] width 9 height 11
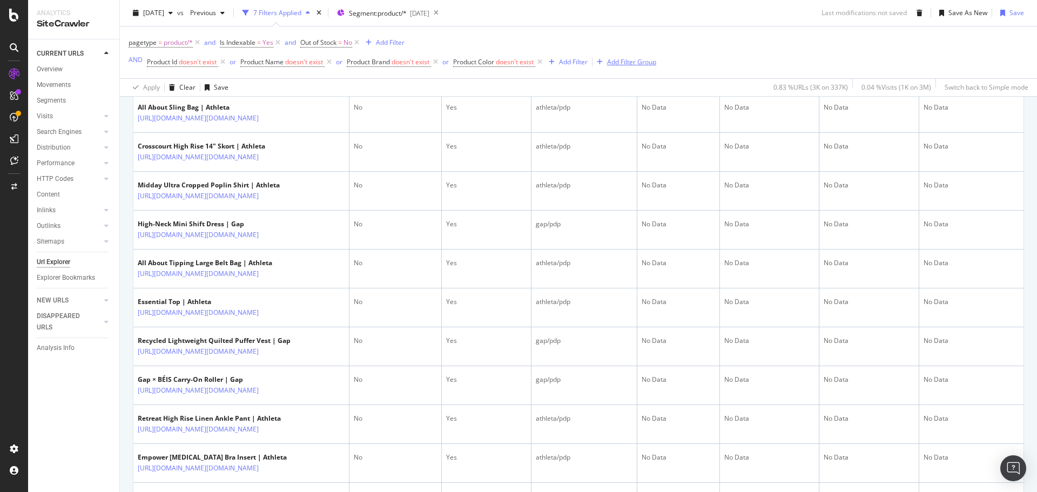
click at [618, 62] on div "Add Filter Group" at bounding box center [631, 61] width 49 height 9
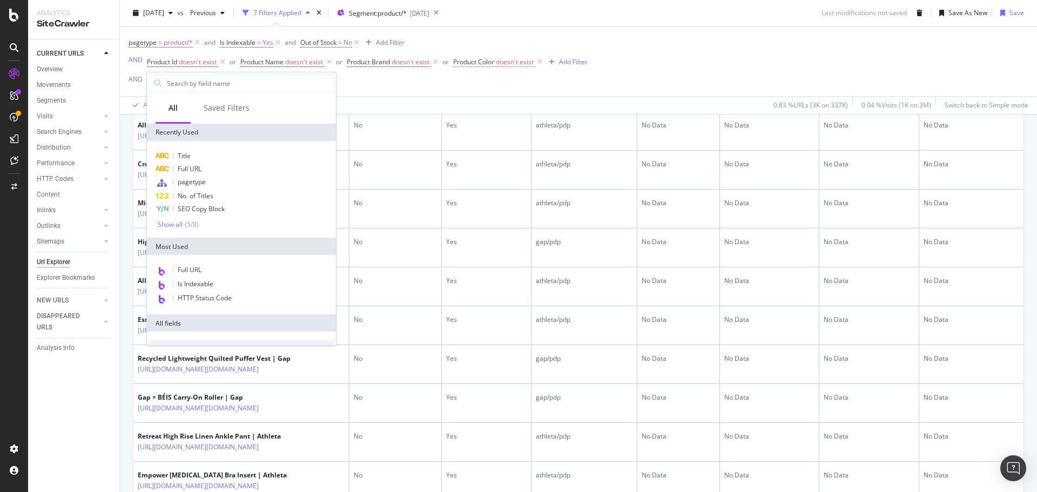
scroll to position [1152, 0]
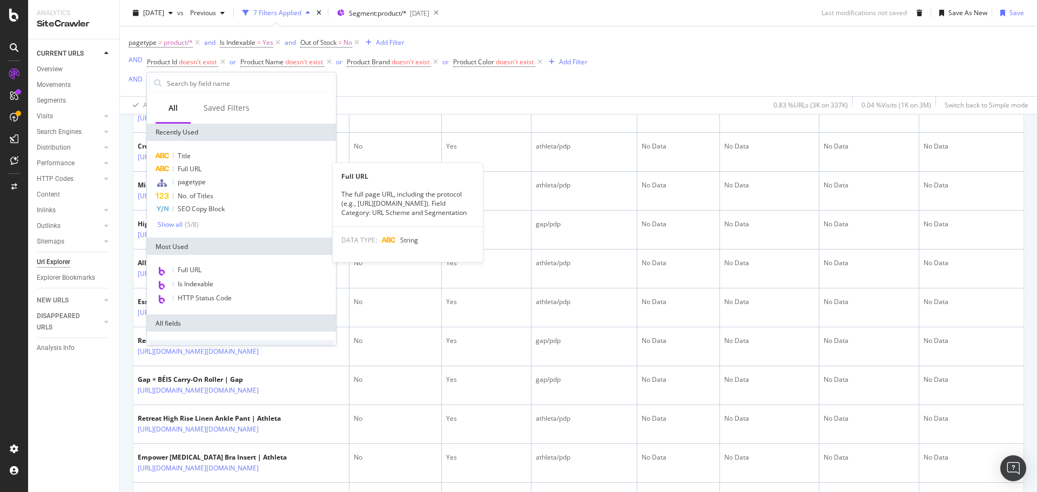
click at [188, 169] on span "Full URL" at bounding box center [190, 168] width 24 height 9
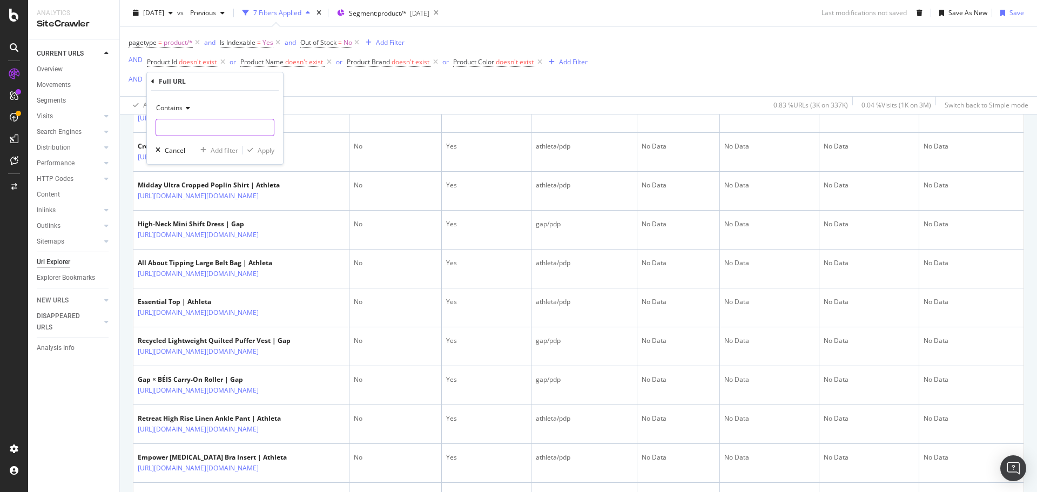
click at [176, 127] on input "text" at bounding box center [215, 127] width 118 height 17
paste input "https://www.gap.com/browse/product.do?pid=823342012"
click at [219, 119] on input "https://www.gap.com/browse/product.do?pid=823342012" at bounding box center [207, 127] width 102 height 17
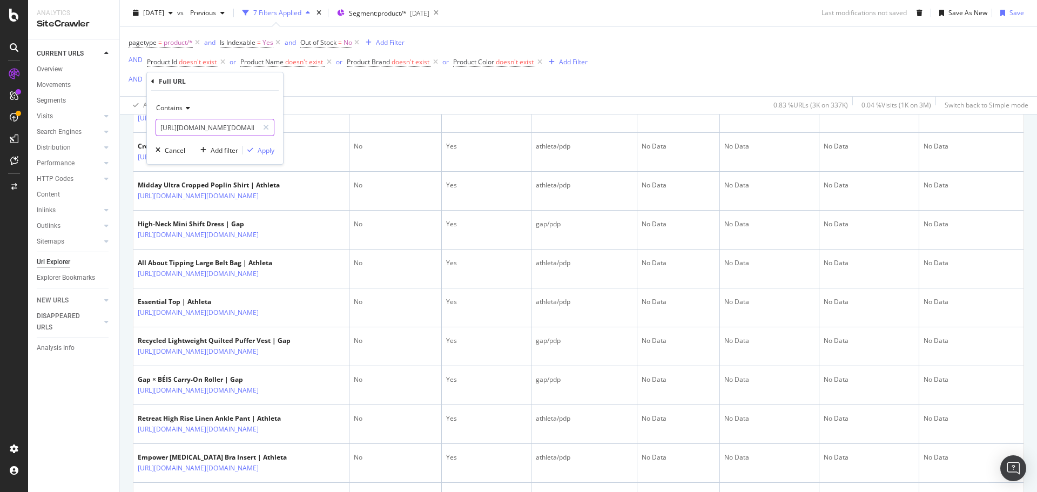
click at [219, 119] on input "https://www.gap.com/browse/product.do?pid=823342012" at bounding box center [207, 127] width 102 height 17
paste input "text"
type input "823342012"
click at [271, 155] on div "Apply" at bounding box center [258, 150] width 31 height 10
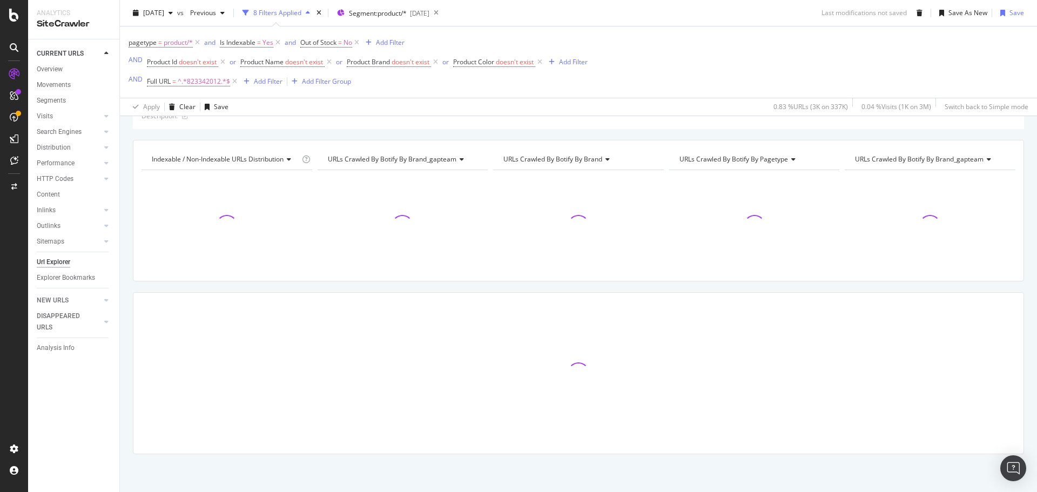
scroll to position [54, 0]
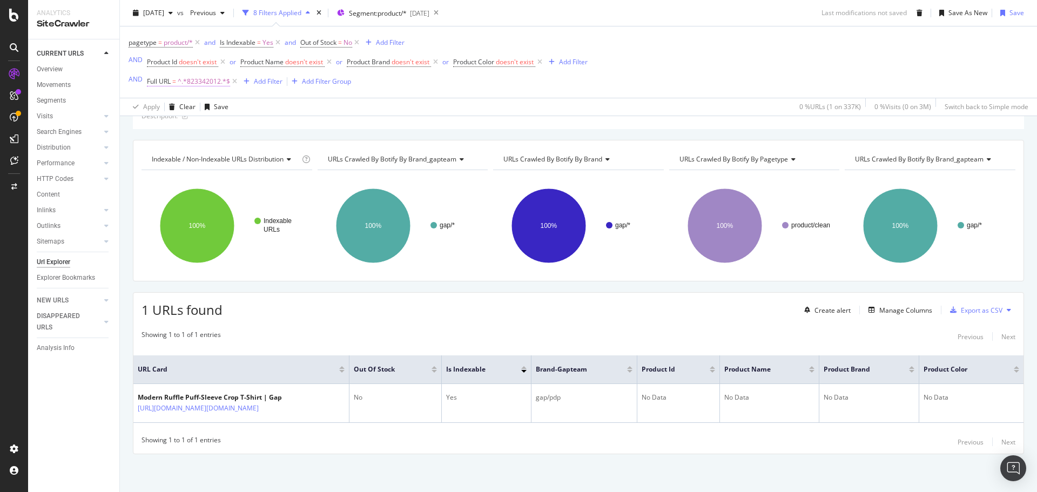
click at [209, 82] on span "^.*823342012.*$" at bounding box center [204, 81] width 52 height 15
click at [184, 128] on input "823342012" at bounding box center [207, 126] width 102 height 17
paste input "0053000"
type input "800530002"
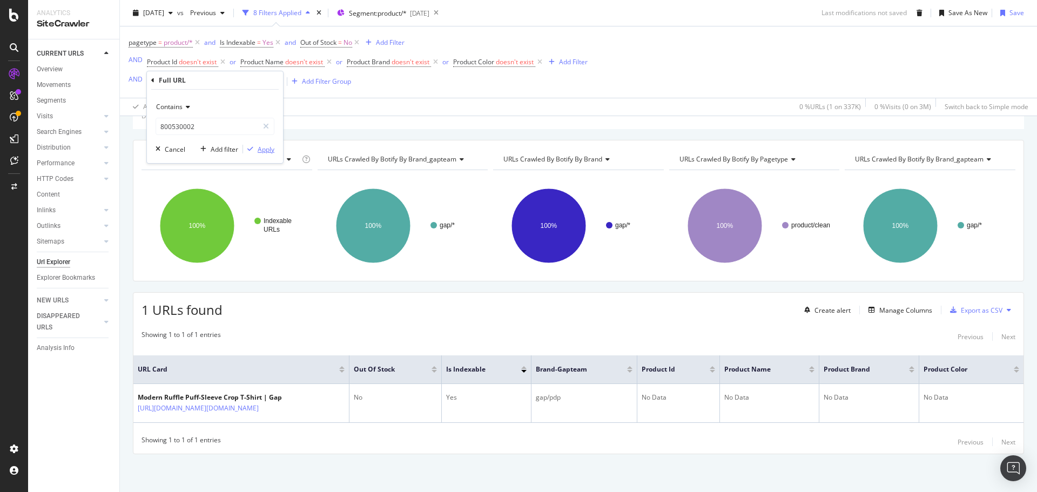
click at [271, 147] on div "Apply" at bounding box center [266, 149] width 17 height 9
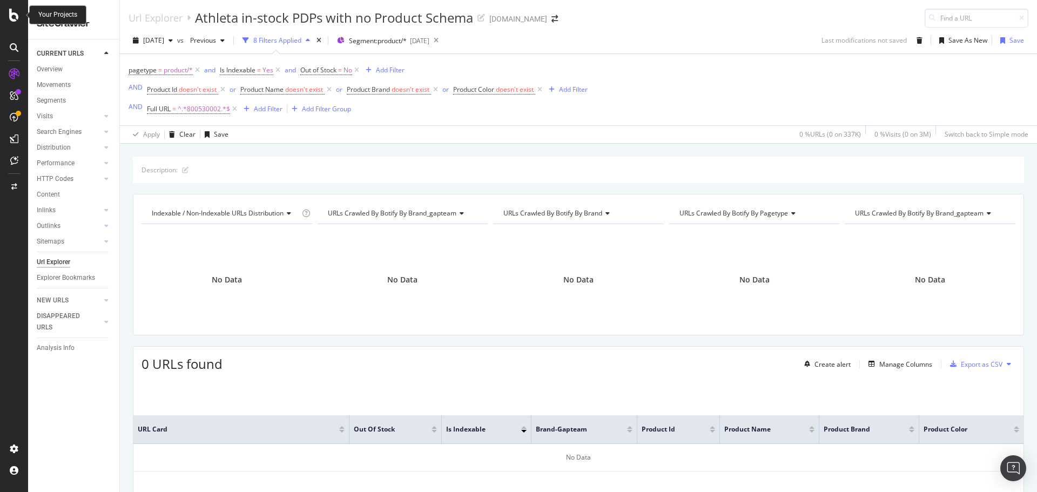
click at [16, 14] on icon at bounding box center [14, 15] width 10 height 13
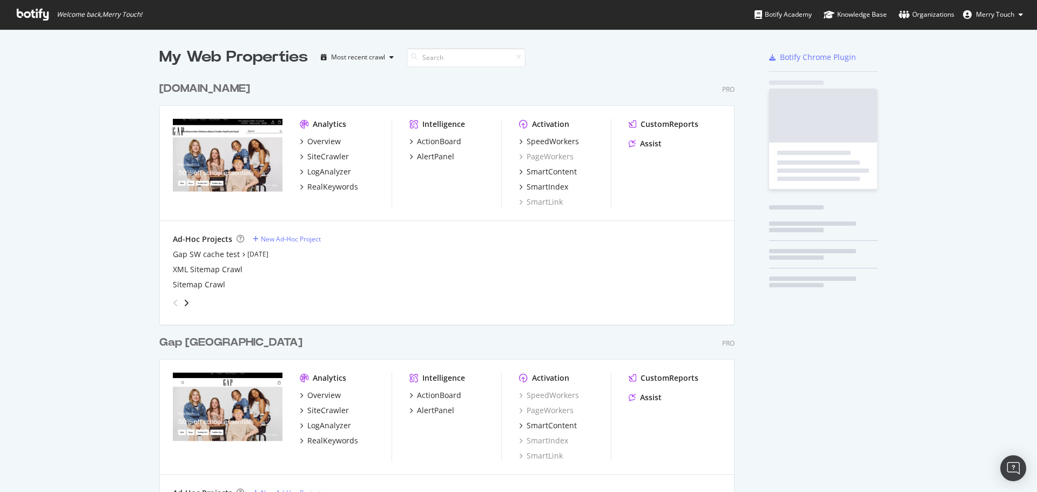
scroll to position [484, 1021]
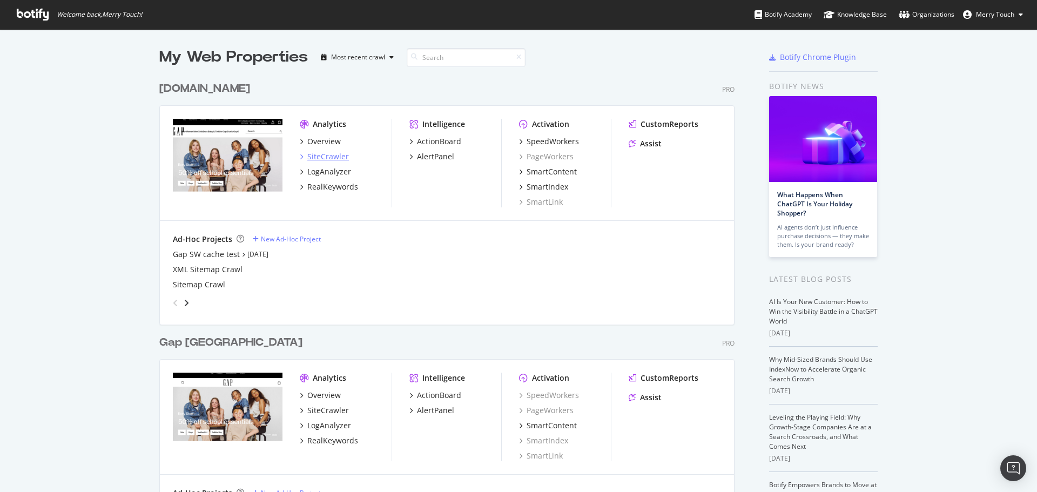
click at [319, 159] on div "SiteCrawler" at bounding box center [328, 156] width 42 height 11
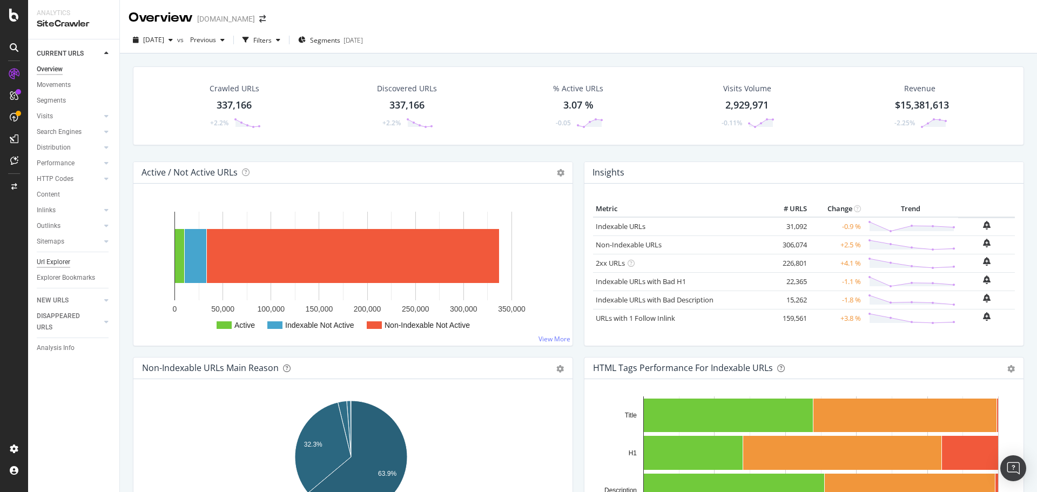
click at [61, 260] on div "Url Explorer" at bounding box center [53, 262] width 33 height 11
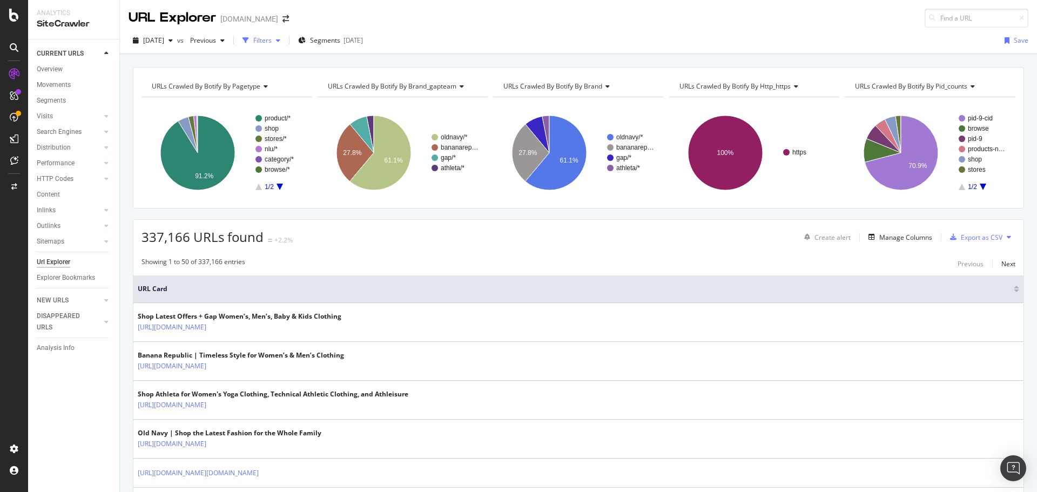
click at [272, 39] on div "Filters" at bounding box center [262, 40] width 18 height 9
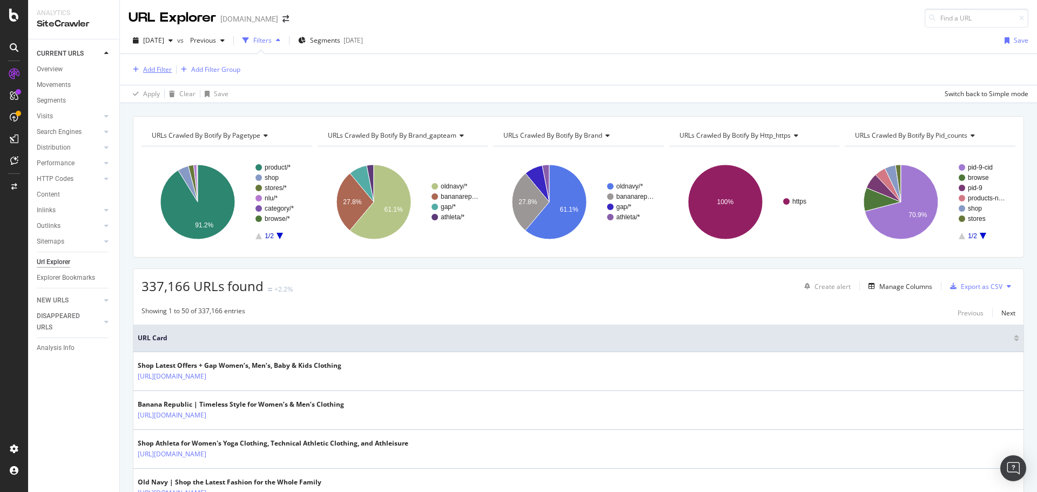
click at [151, 67] on div "Add Filter" at bounding box center [157, 69] width 29 height 9
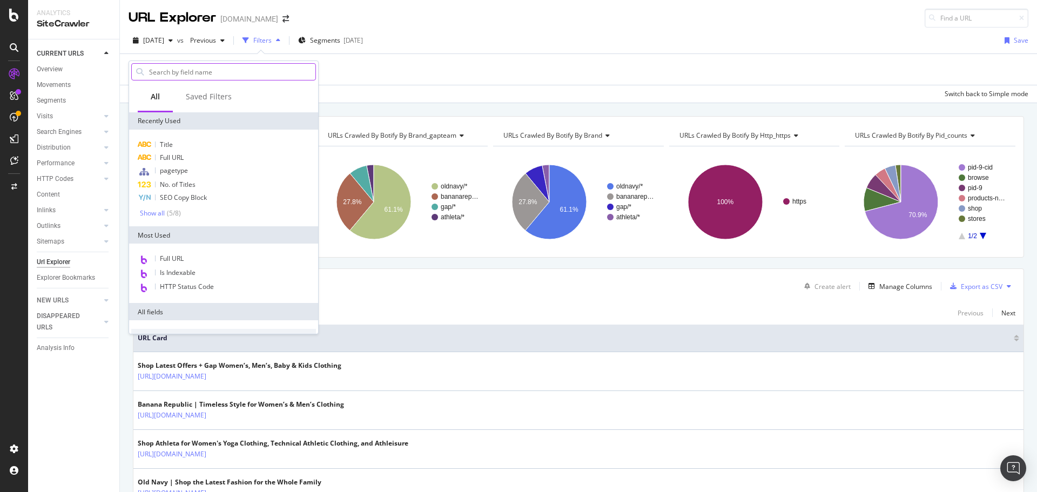
click at [185, 71] on input "text" at bounding box center [231, 72] width 167 height 16
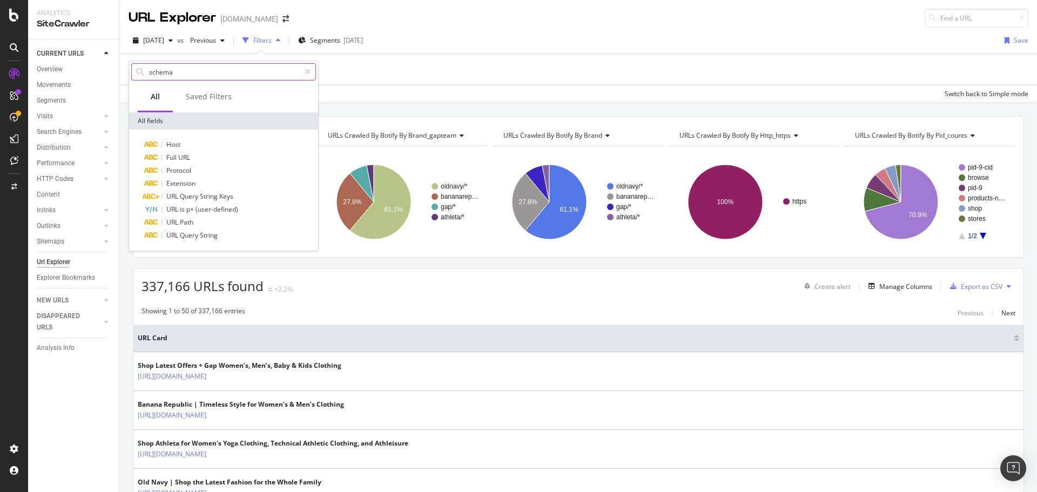
click at [185, 70] on input "schema" at bounding box center [224, 72] width 152 height 16
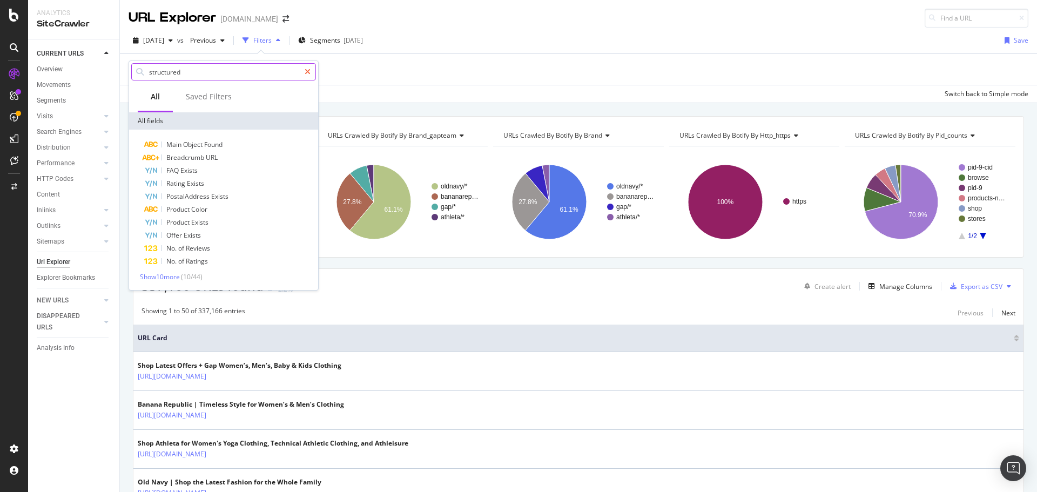
type input "structured"
click at [312, 71] on div at bounding box center [308, 71] width 16 height 17
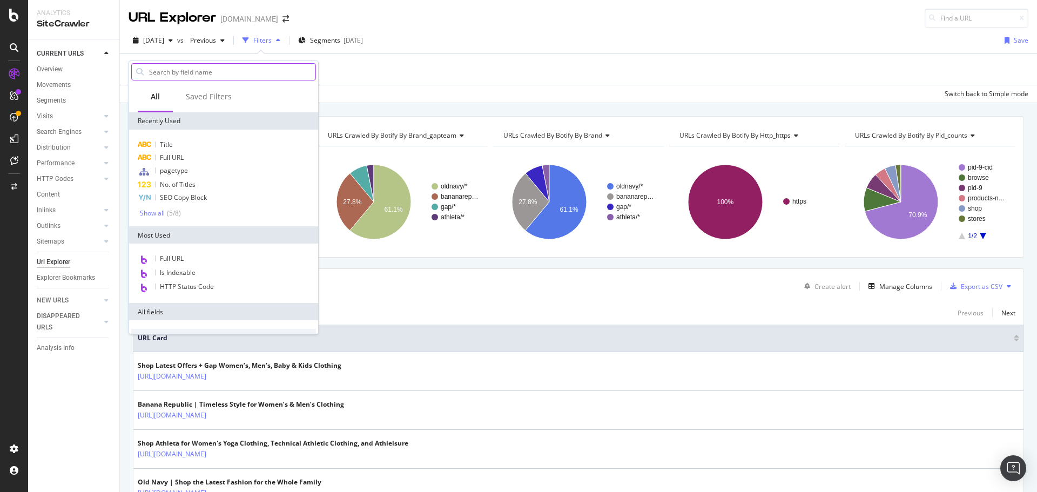
click at [559, 36] on div "2025 Aug. 20th vs Previous Filters Segments 2025-06-18 Save" at bounding box center [578, 43] width 917 height 22
